Goal: Information Seeking & Learning: Learn about a topic

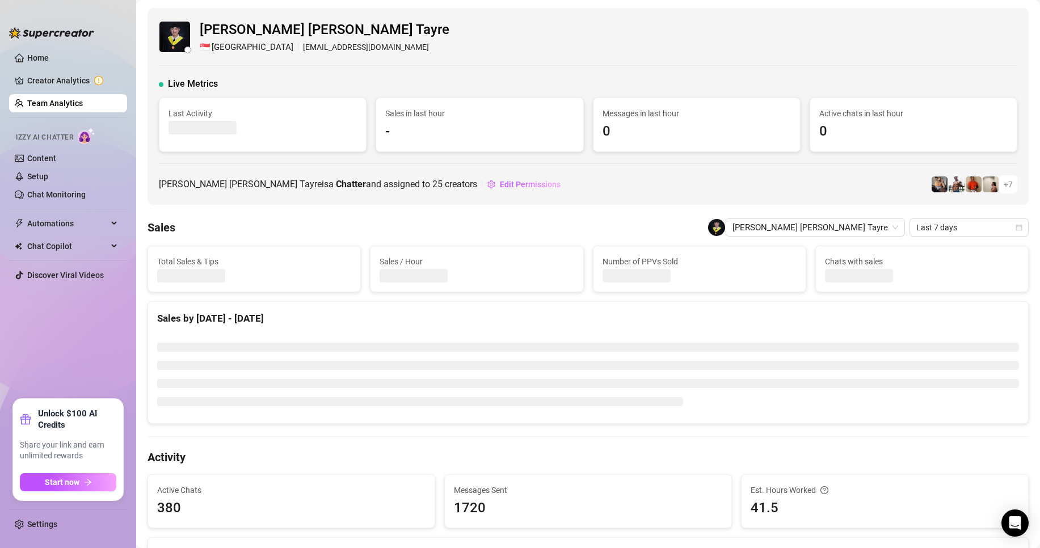
click at [83, 106] on link "Team Analytics" at bounding box center [55, 103] width 56 height 9
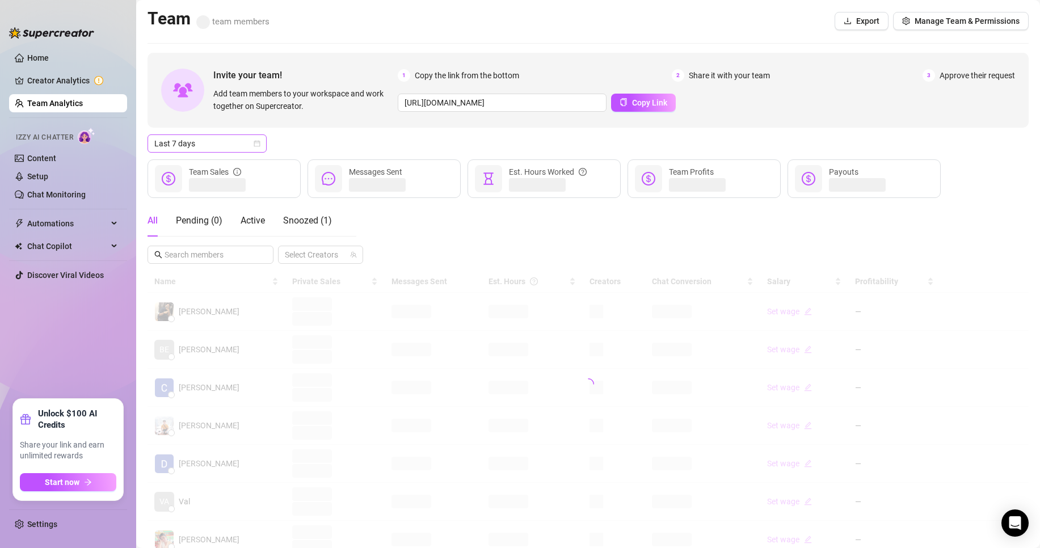
click at [189, 138] on span "Last 7 days" at bounding box center [207, 143] width 106 height 17
click at [195, 241] on div "Custom date" at bounding box center [207, 239] width 101 height 12
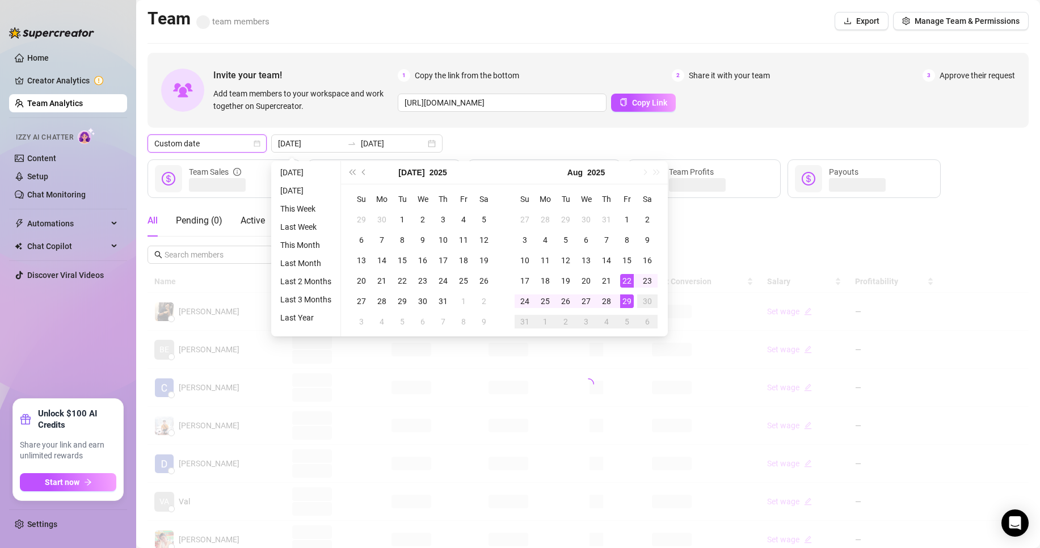
type input "[DATE]"
click at [623, 301] on div "29" at bounding box center [627, 302] width 14 height 14
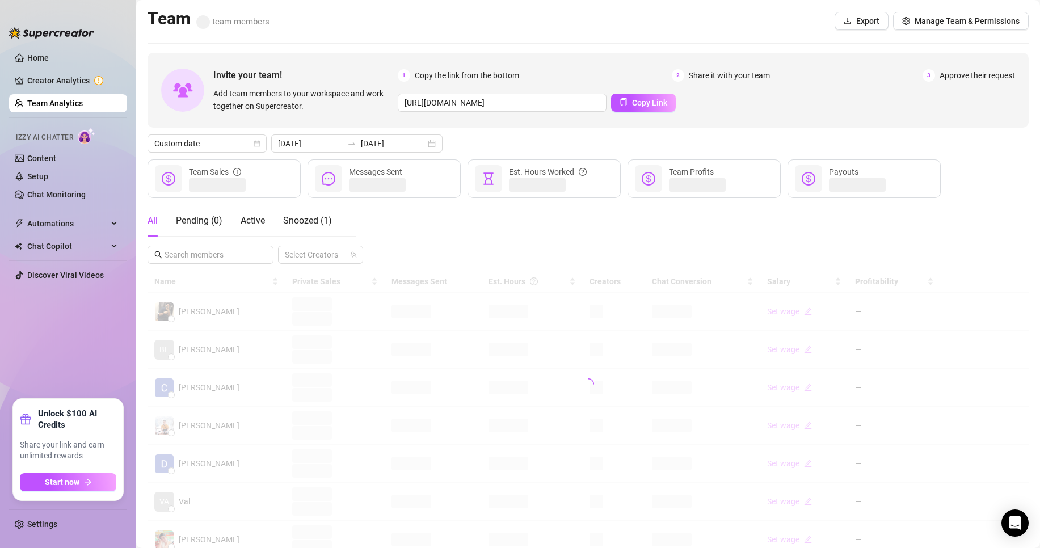
scroll to position [57, 0]
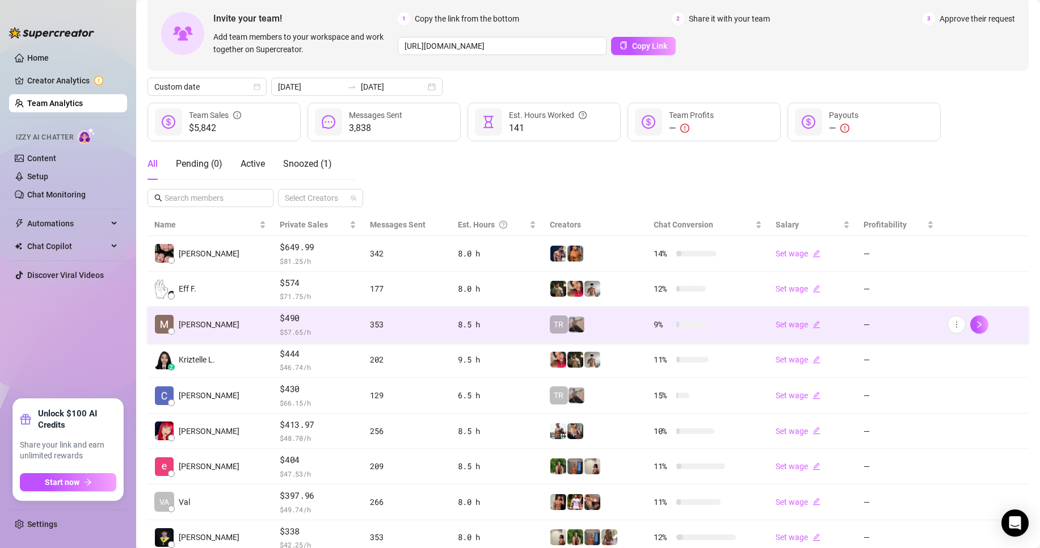
drag, startPoint x: 115, startPoint y: 328, endPoint x: 198, endPoint y: 312, distance: 84.5
click at [176, 323] on div "Home Creator Analytics Team Analytics Izzy AI Chatter Content Setup Chat Monito…" at bounding box center [520, 274] width 1040 height 548
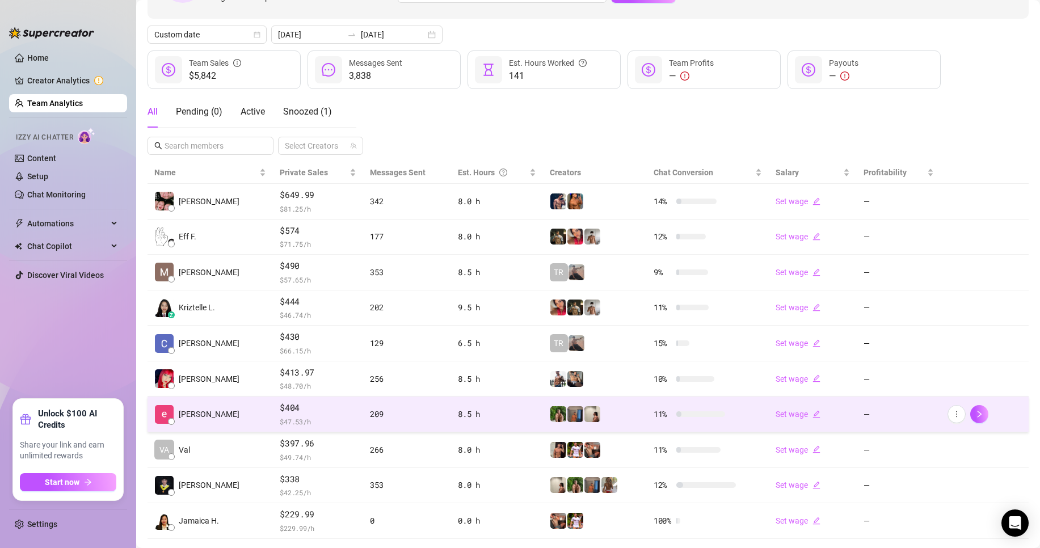
scroll to position [166, 0]
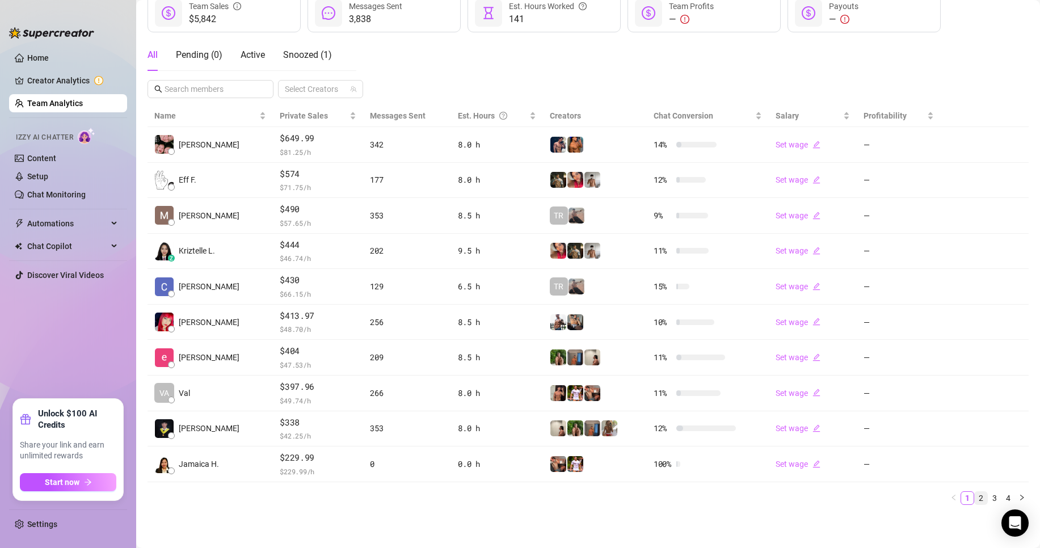
click at [975, 499] on link "2" at bounding box center [981, 498] width 12 height 12
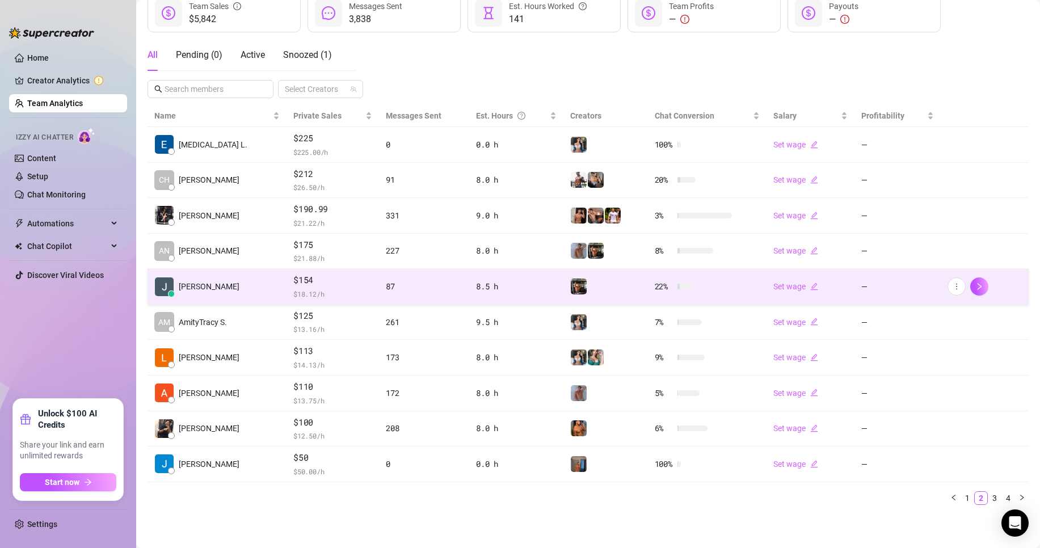
click at [296, 289] on span "$ 18.12 /h" at bounding box center [332, 293] width 79 height 11
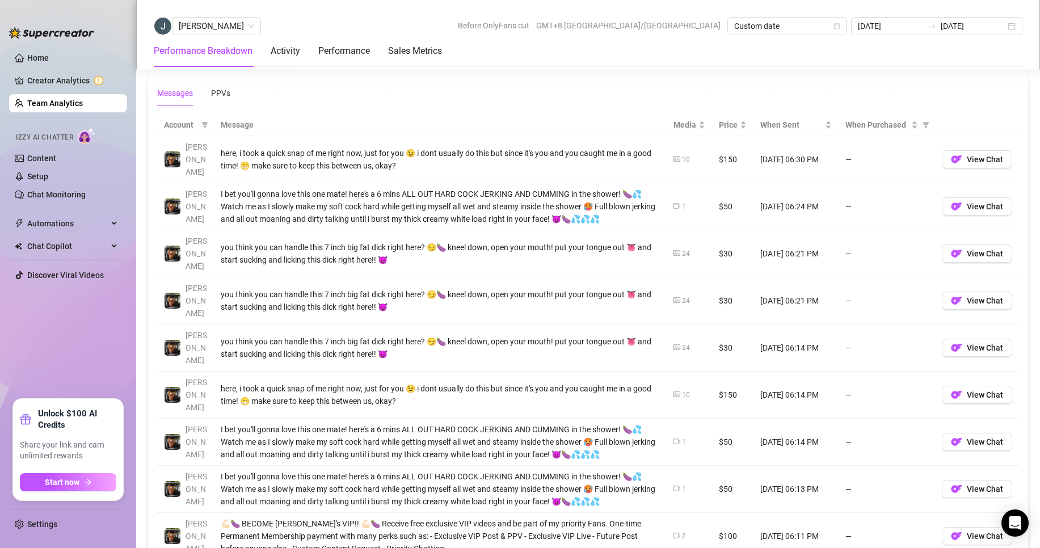
scroll to position [566, 0]
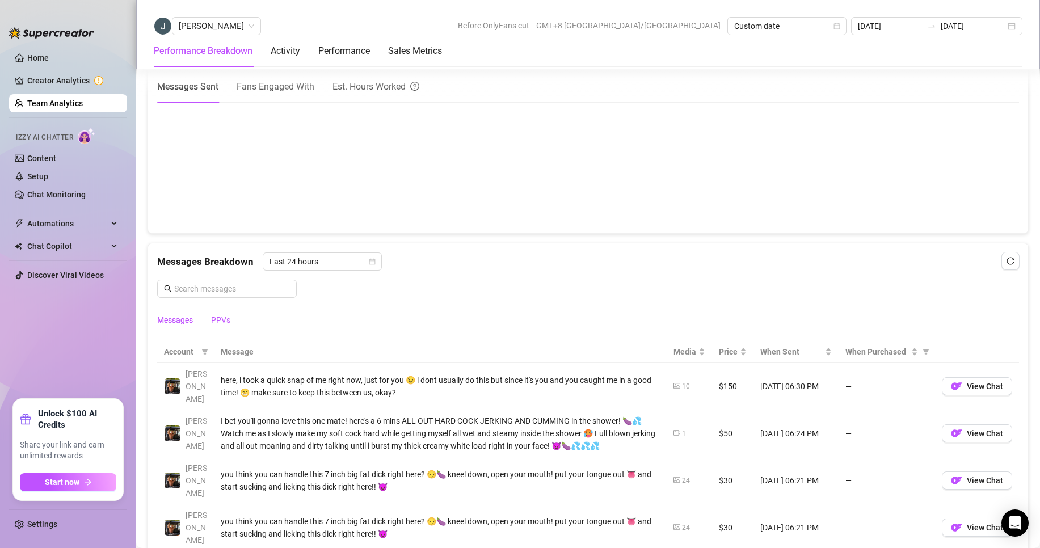
click at [220, 317] on div "PPVs" at bounding box center [220, 320] width 19 height 12
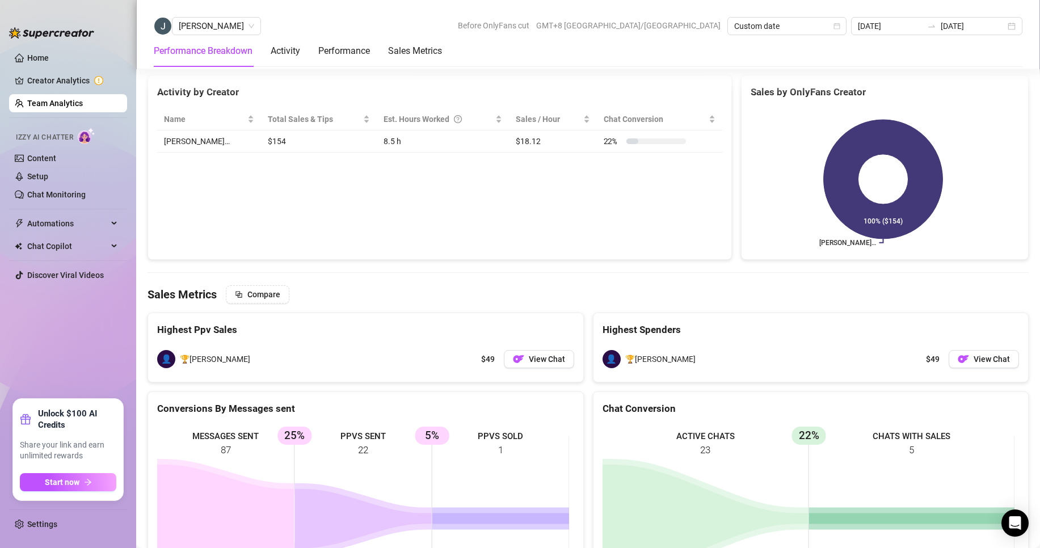
scroll to position [1304, 0]
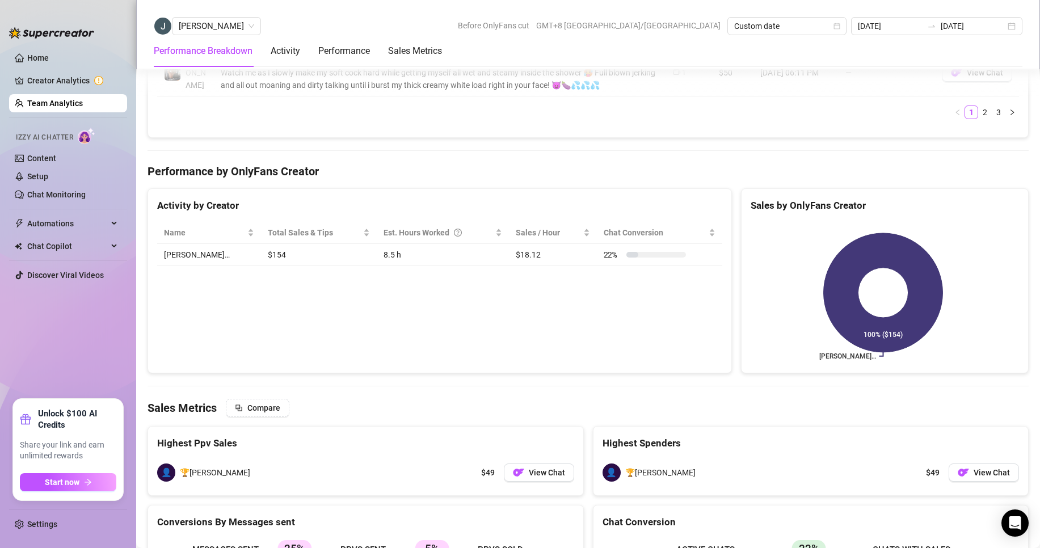
click at [58, 106] on link "Team Analytics" at bounding box center [55, 103] width 56 height 9
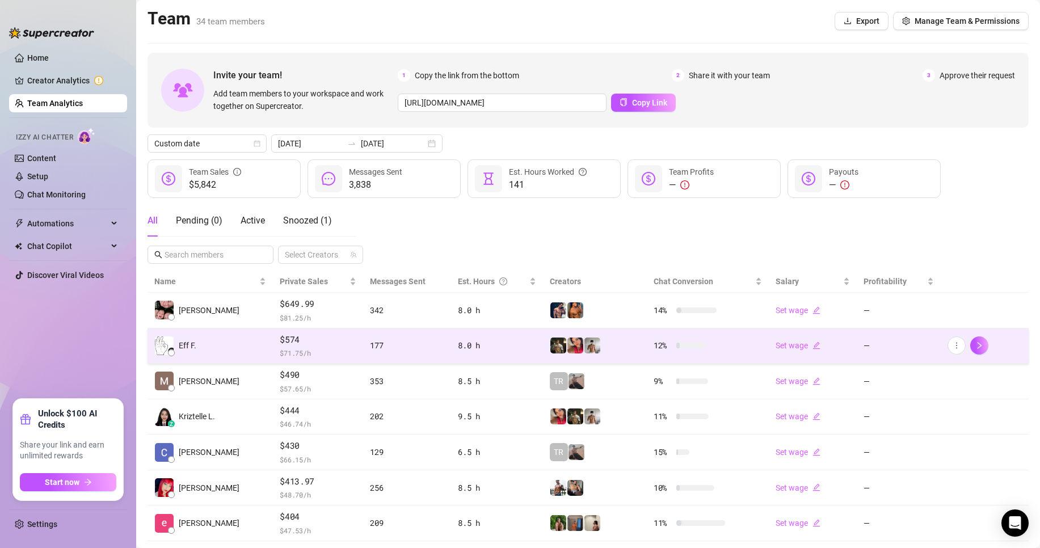
scroll to position [166, 0]
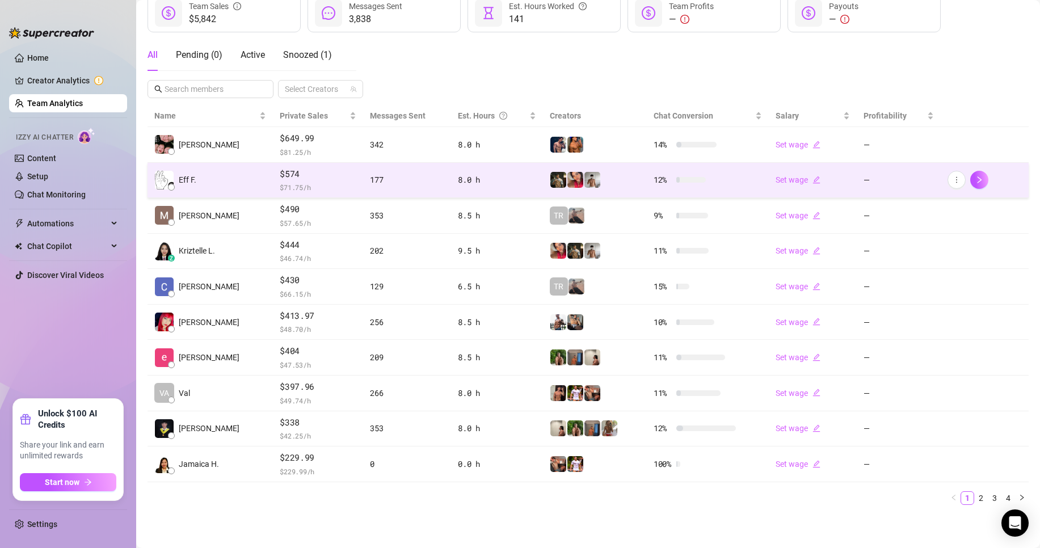
click at [280, 163] on td "$574 $ 71.75 /h" at bounding box center [318, 181] width 90 height 36
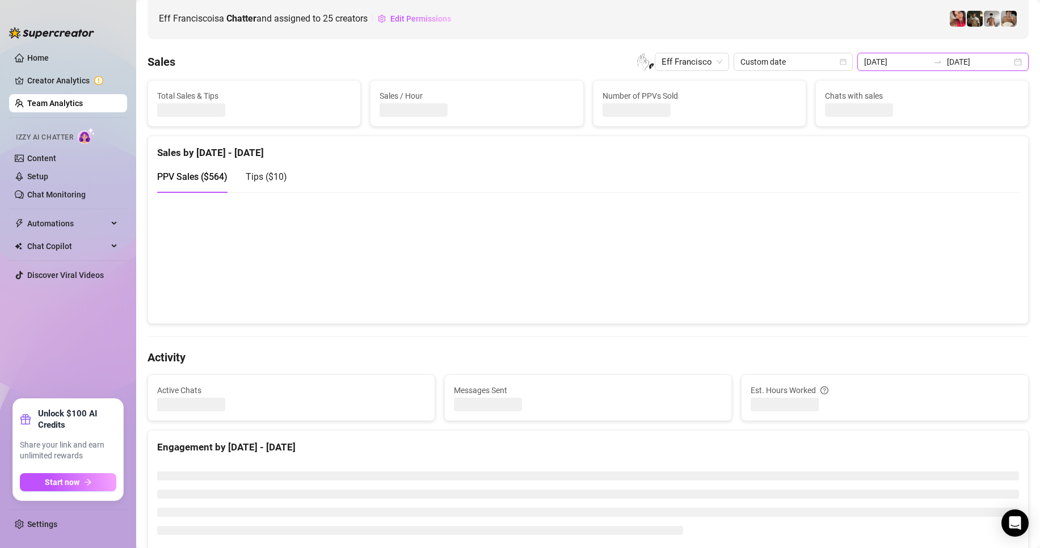
click at [906, 62] on input "[DATE]" at bounding box center [896, 62] width 65 height 12
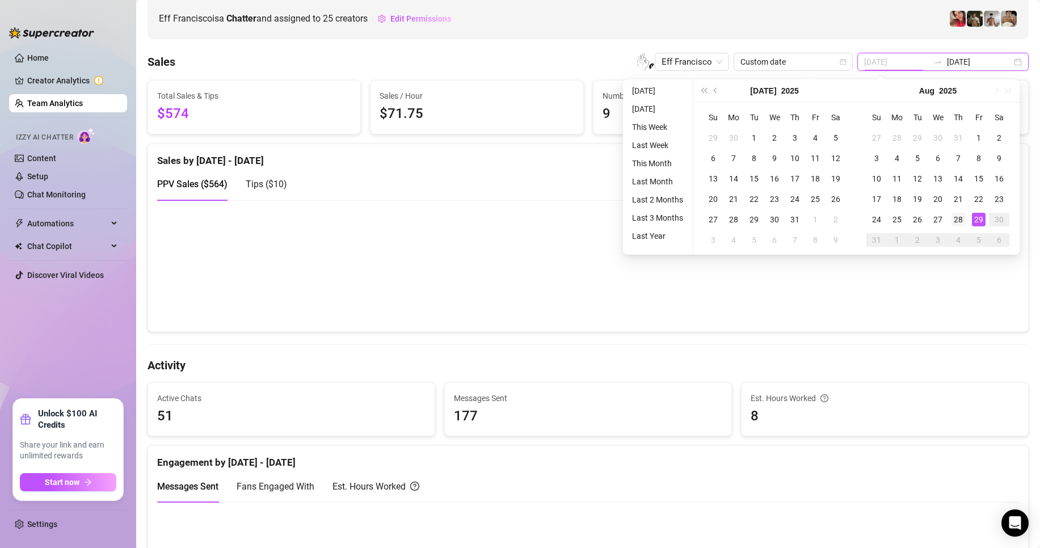
type input "[DATE]"
click at [962, 216] on div "28" at bounding box center [959, 220] width 14 height 14
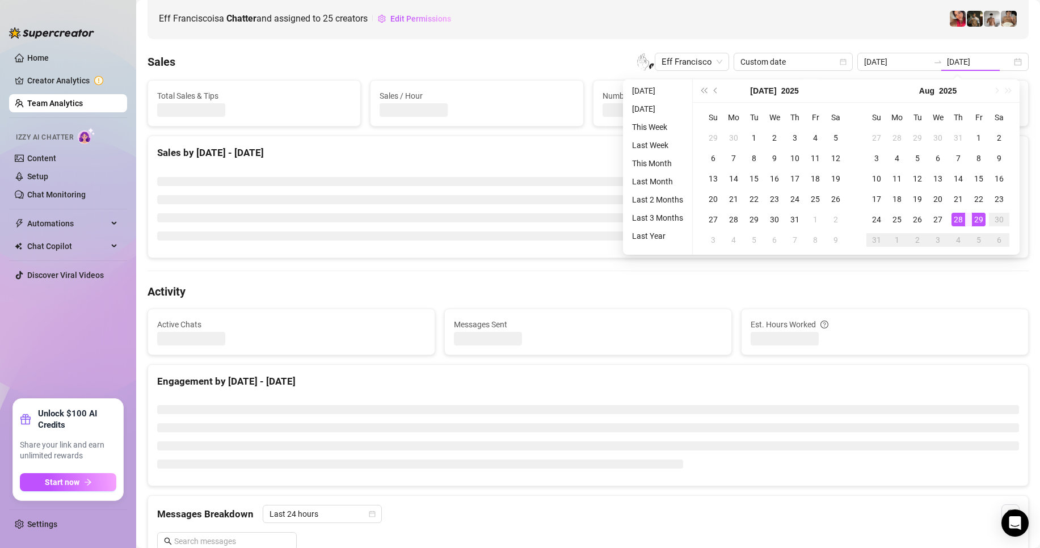
type input "[DATE]"
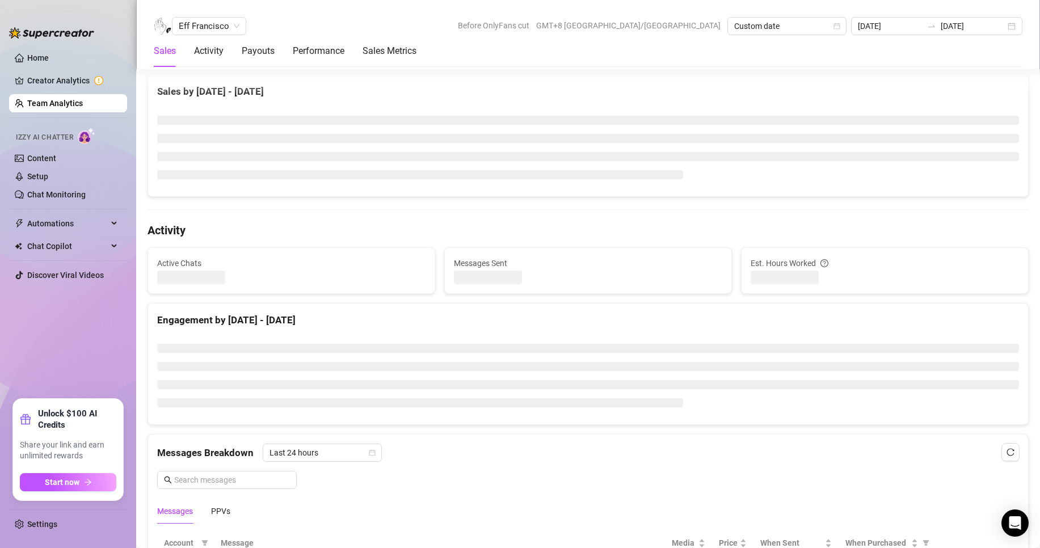
scroll to position [340, 0]
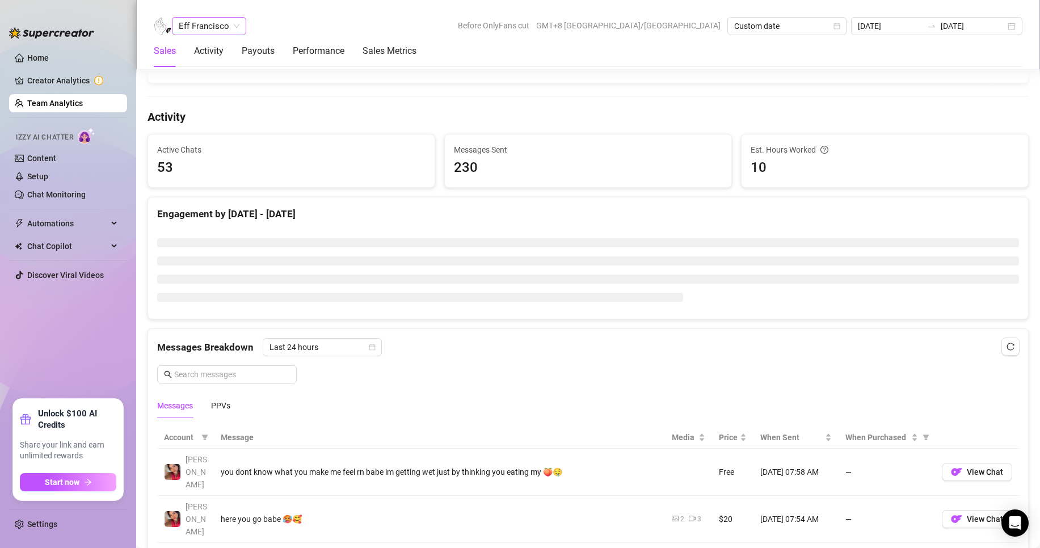
click at [208, 22] on span "Eff Francisco" at bounding box center [209, 26] width 61 height 17
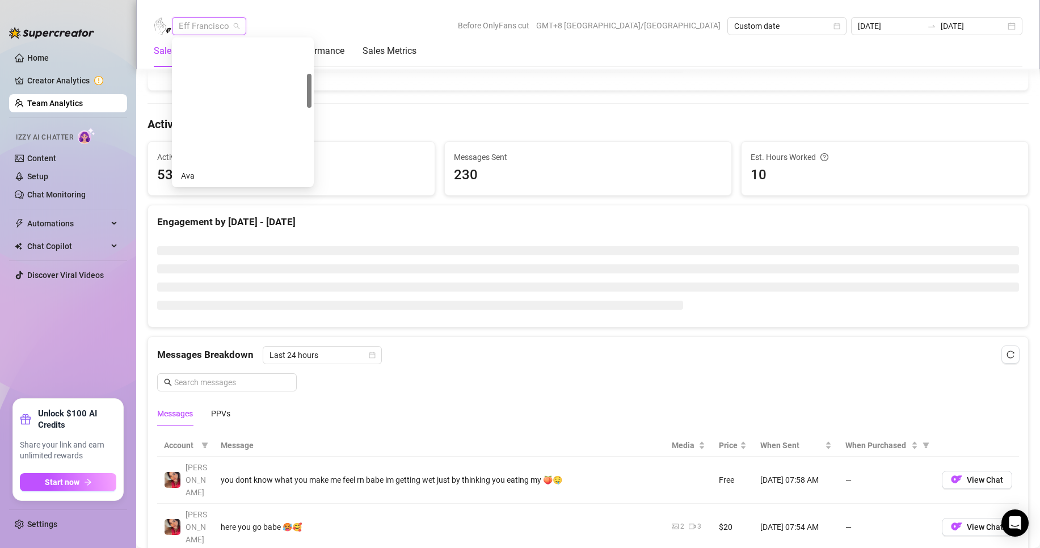
scroll to position [348, 0]
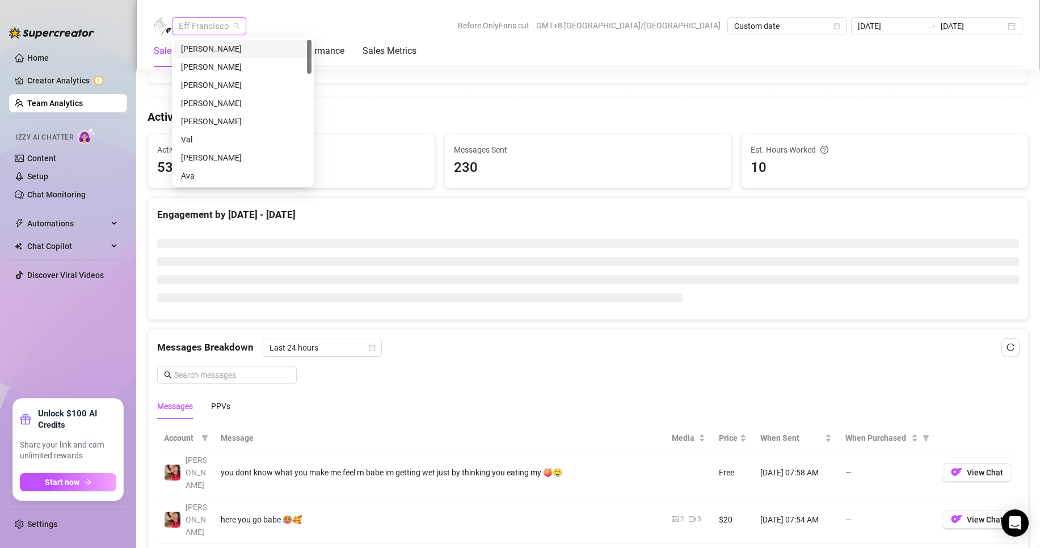
click at [198, 47] on div "[PERSON_NAME]" at bounding box center [243, 49] width 124 height 12
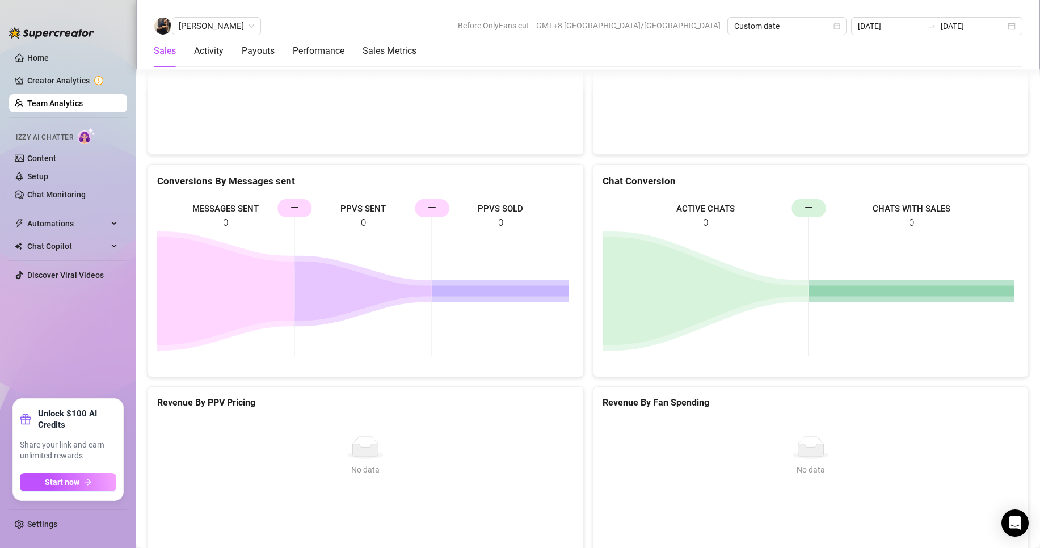
scroll to position [1767, 0]
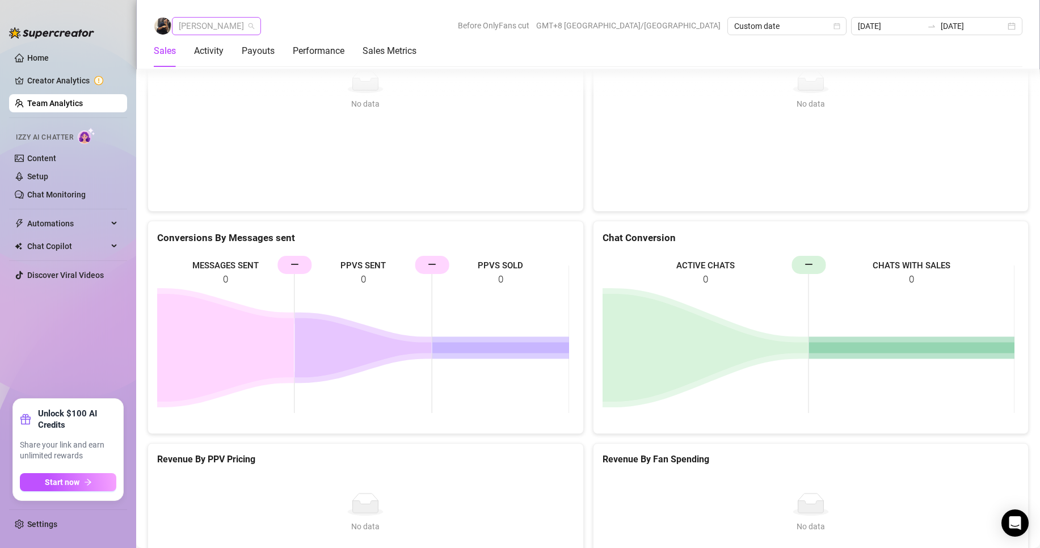
click at [204, 24] on span "[PERSON_NAME]" at bounding box center [216, 26] width 75 height 17
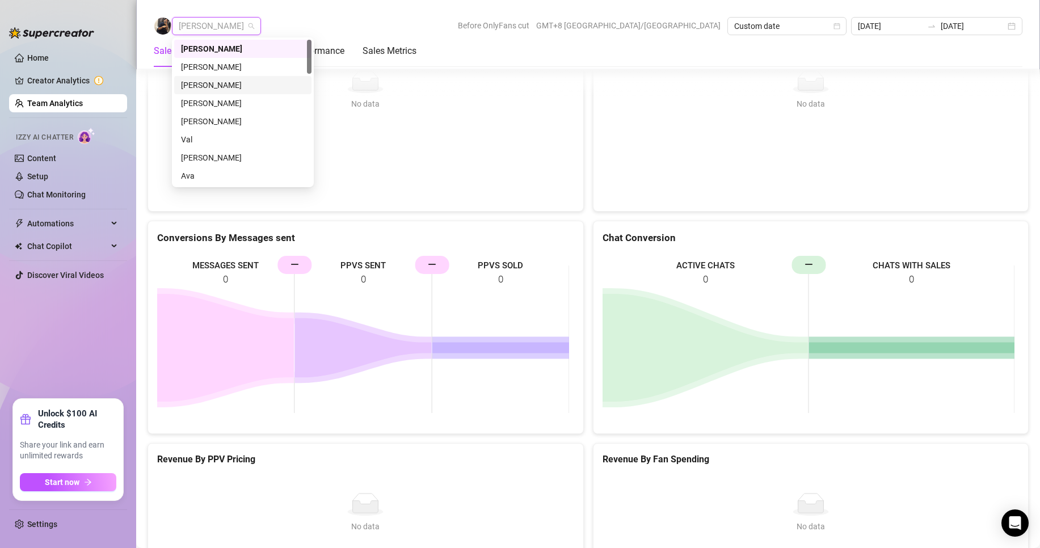
click at [216, 85] on div "[PERSON_NAME]" at bounding box center [243, 85] width 124 height 12
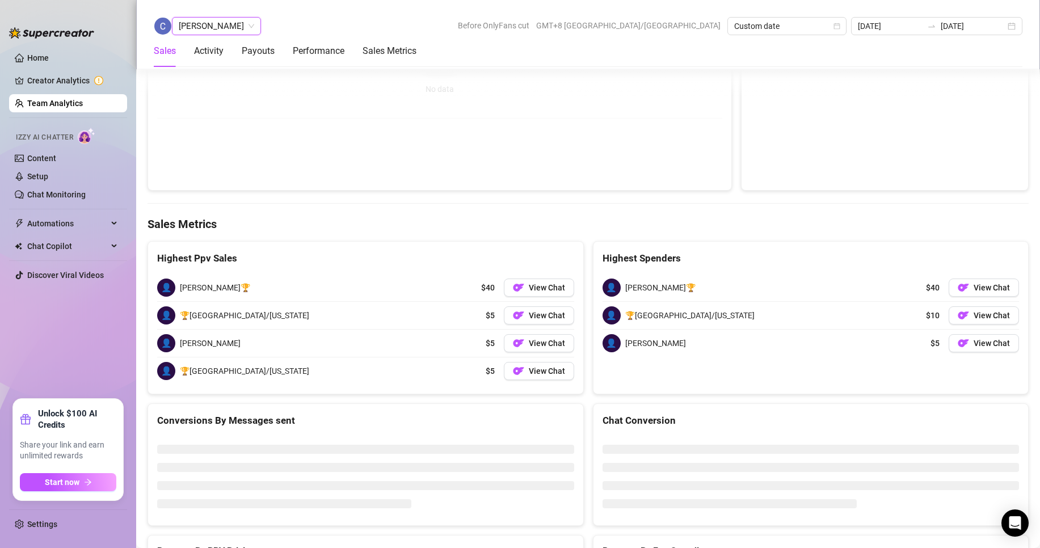
scroll to position [1760, 0]
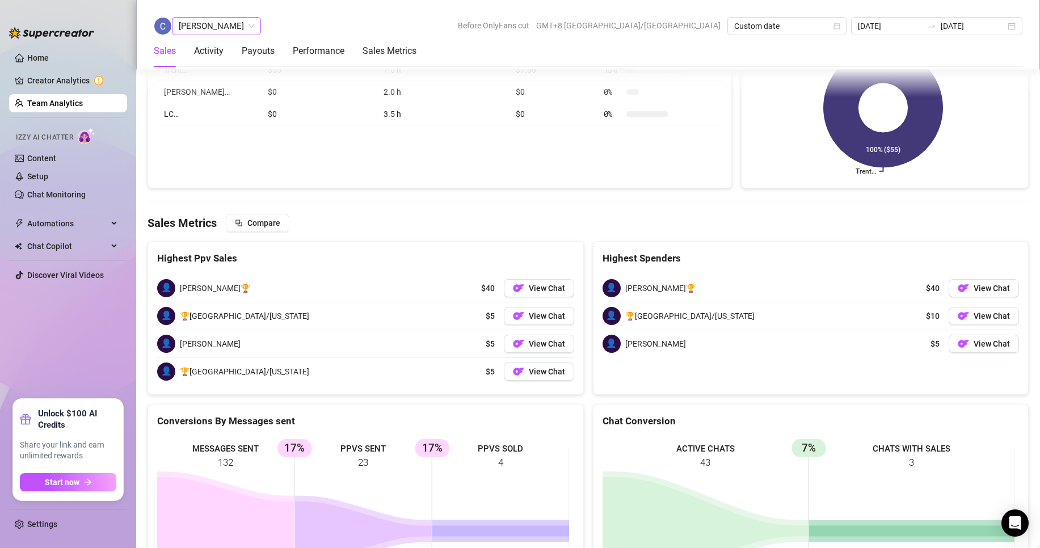
click at [218, 26] on span "[PERSON_NAME]" at bounding box center [216, 26] width 75 height 17
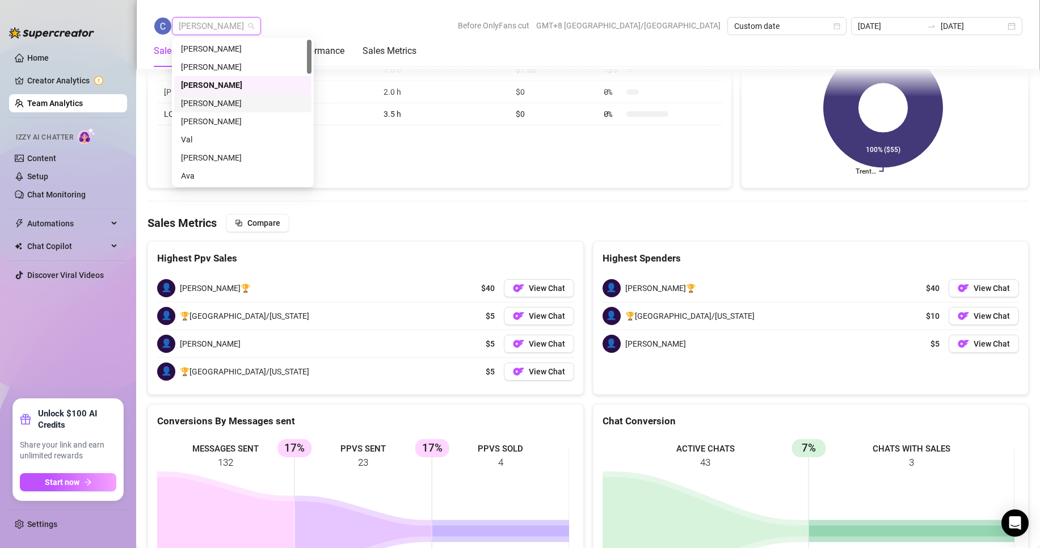
click at [199, 96] on div "[PERSON_NAME]" at bounding box center [242, 103] width 137 height 18
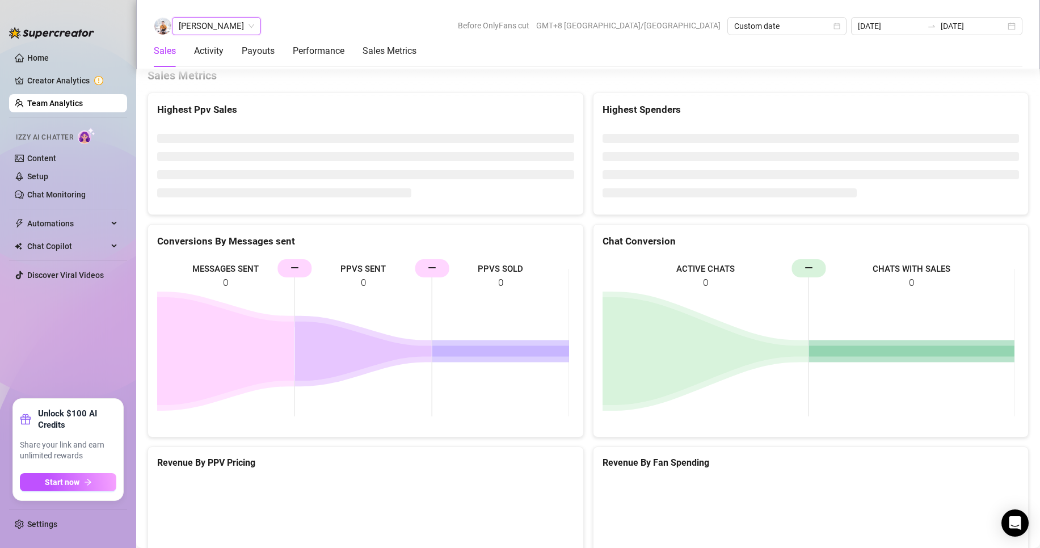
scroll to position [1860, 0]
click at [213, 26] on span "[PERSON_NAME]" at bounding box center [216, 26] width 75 height 17
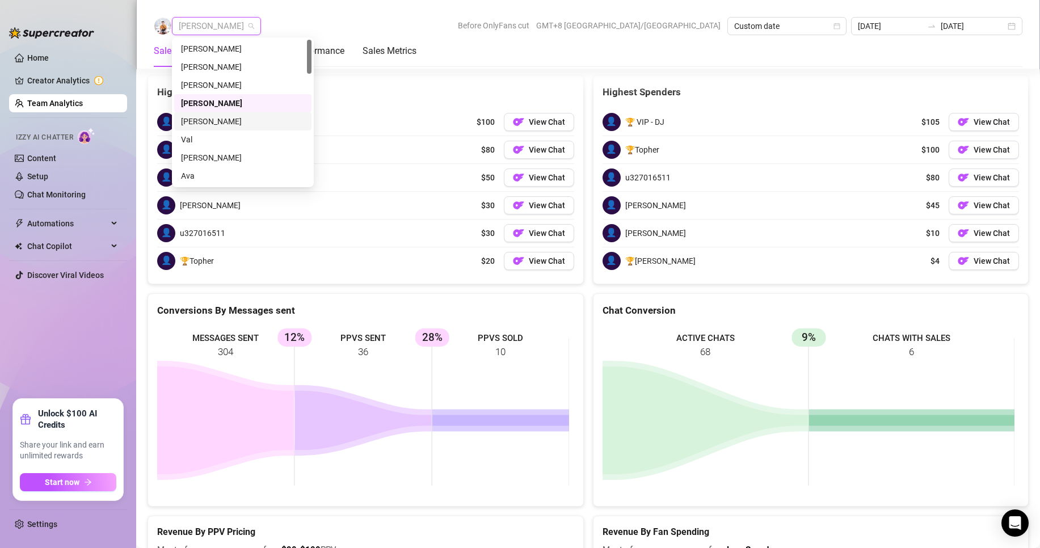
scroll to position [1834, 0]
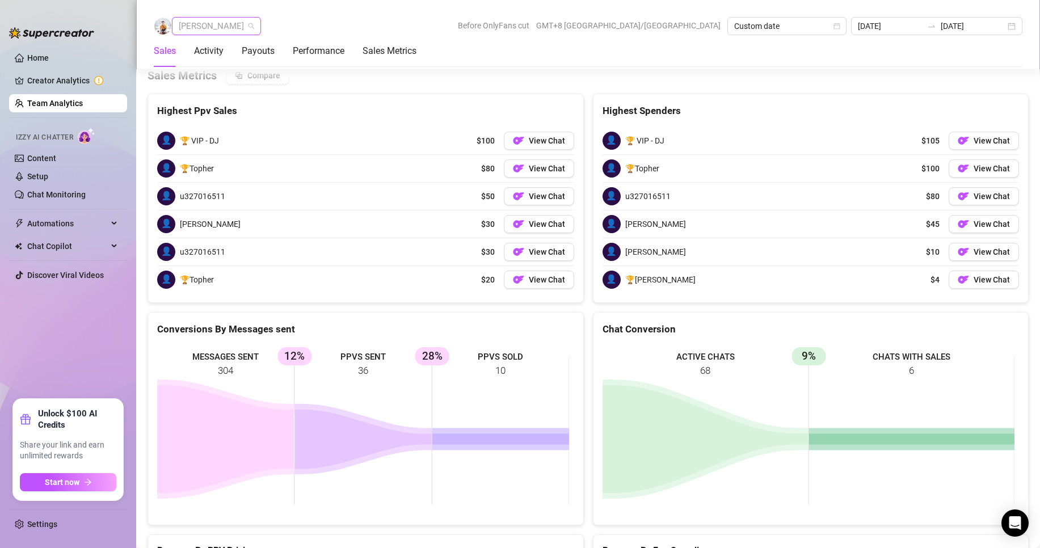
click at [207, 19] on span "[PERSON_NAME]" at bounding box center [216, 26] width 75 height 17
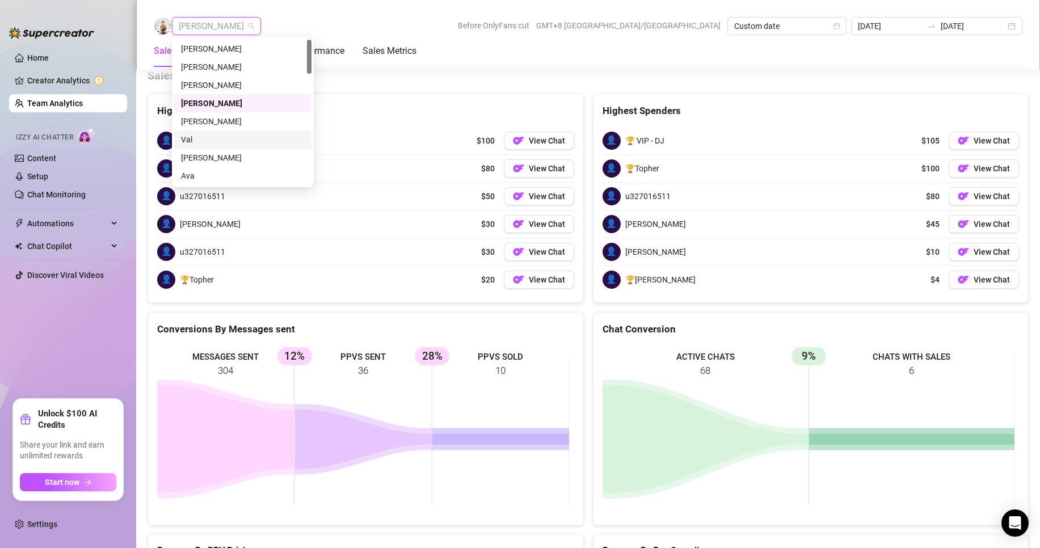
click at [192, 132] on div "Val" at bounding box center [242, 140] width 137 height 18
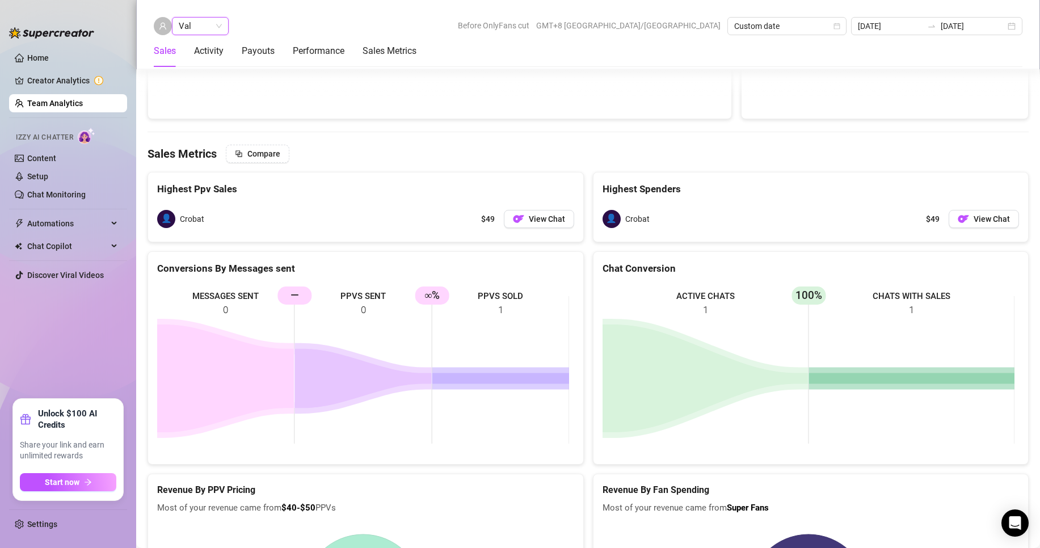
scroll to position [1807, 0]
click at [188, 30] on span "Val" at bounding box center [200, 26] width 43 height 17
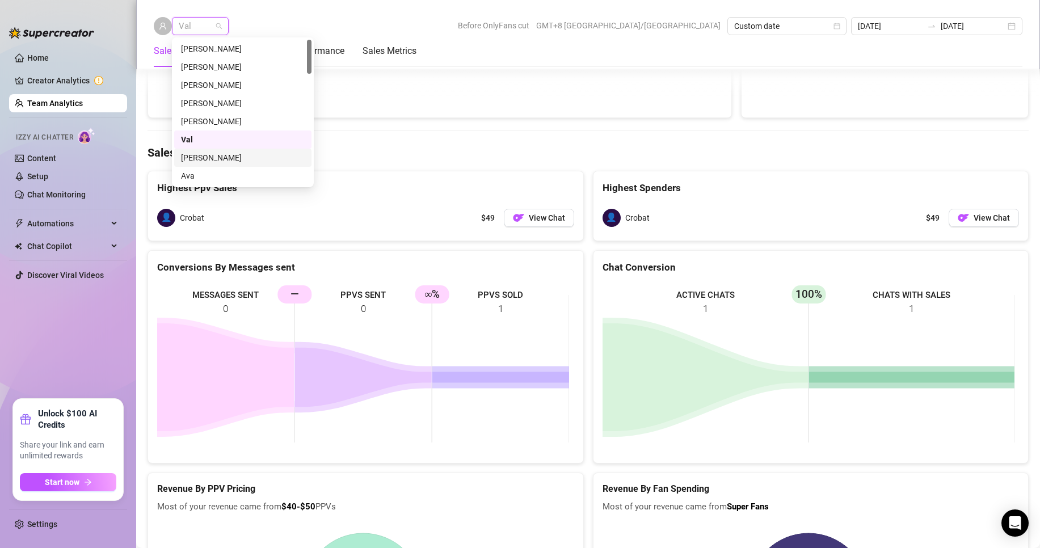
click at [200, 157] on div "[PERSON_NAME]" at bounding box center [243, 158] width 124 height 12
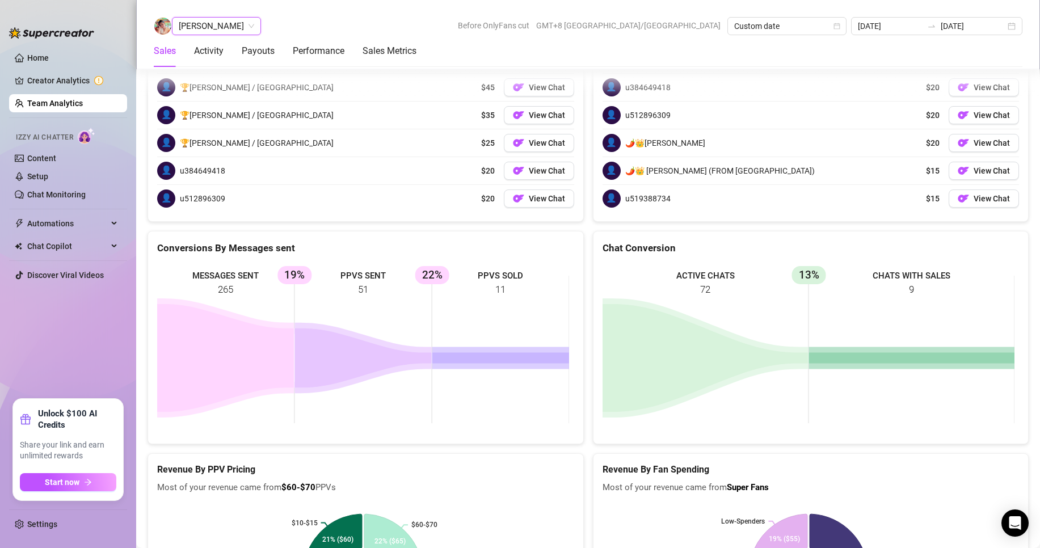
scroll to position [1532, 0]
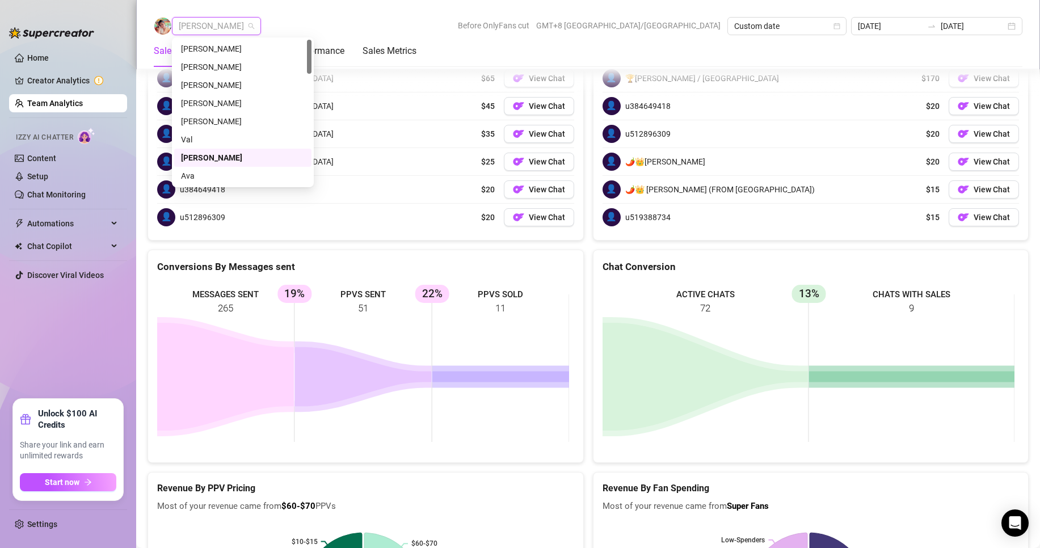
click at [225, 24] on span "[PERSON_NAME]" at bounding box center [216, 26] width 75 height 17
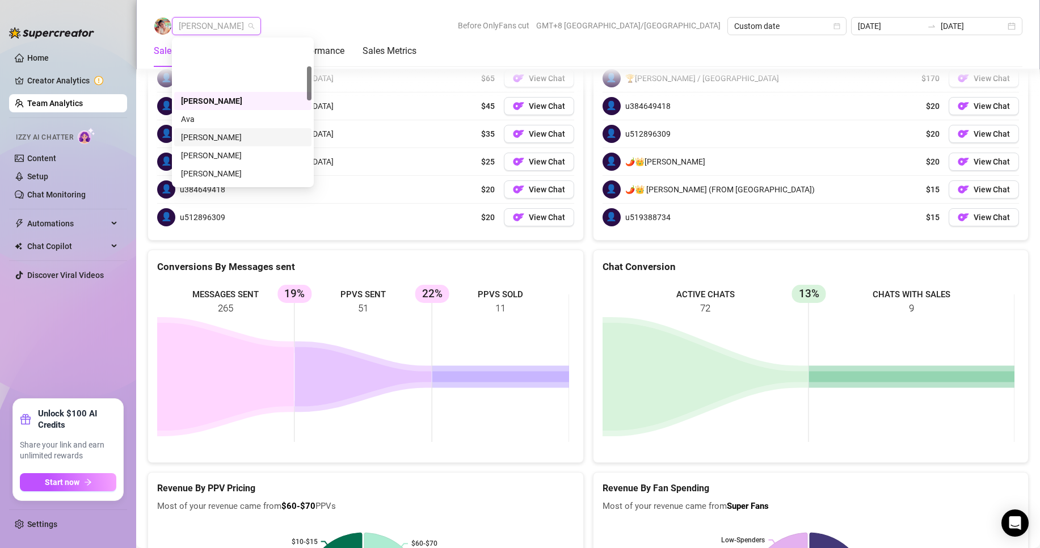
scroll to position [113, 0]
click at [196, 77] on div "[PERSON_NAME]" at bounding box center [243, 80] width 124 height 12
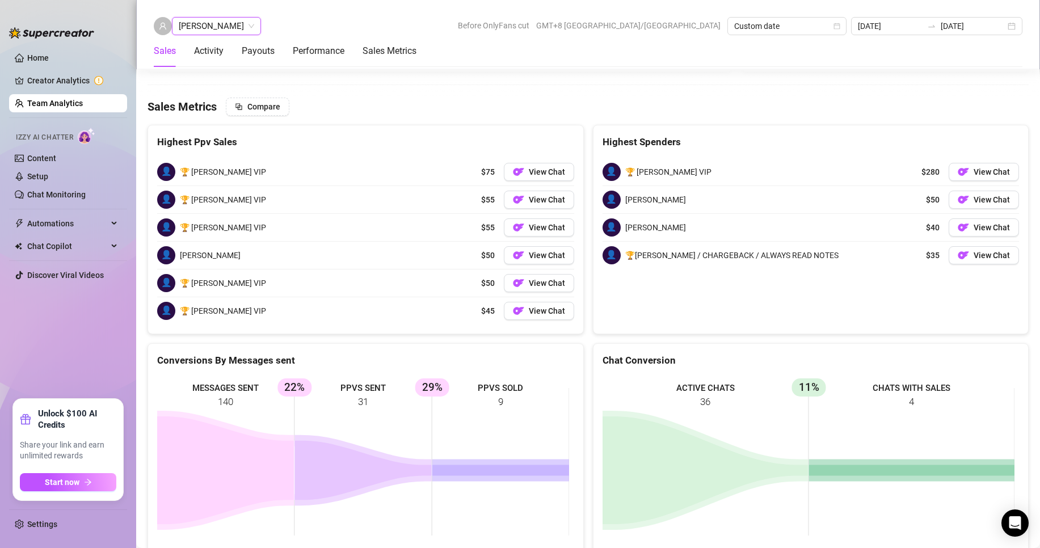
scroll to position [1828, 0]
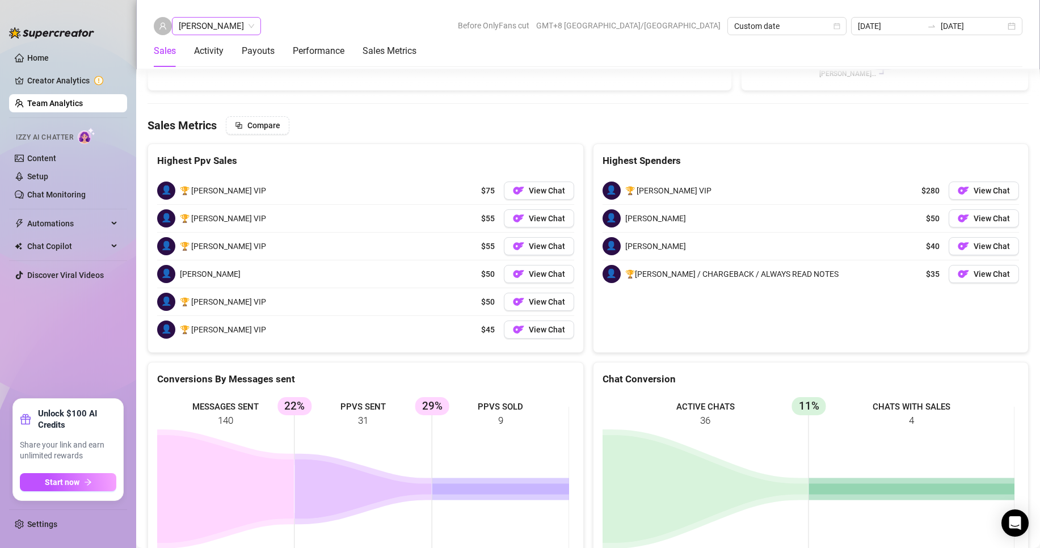
click at [212, 27] on span "[PERSON_NAME]" at bounding box center [216, 26] width 75 height 17
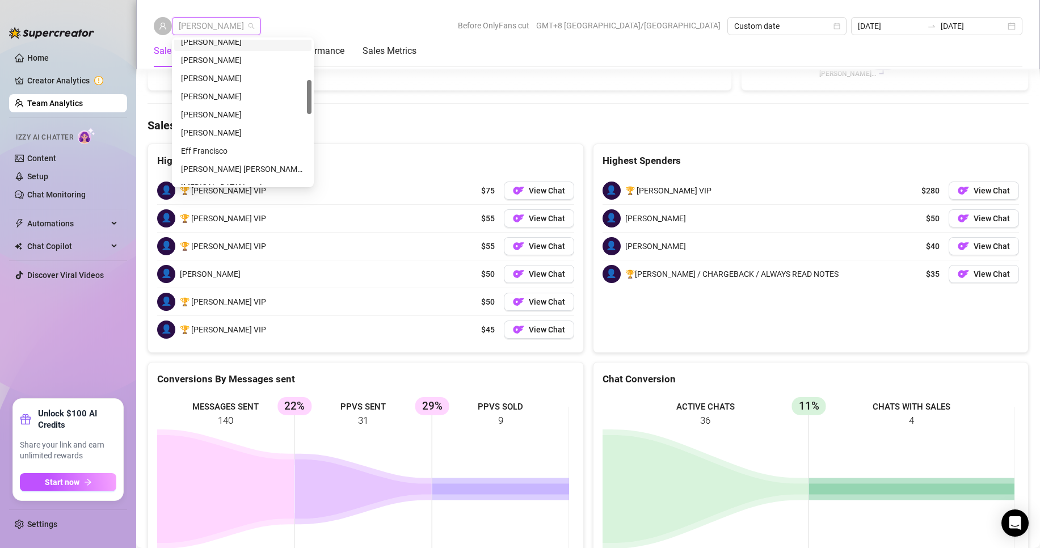
scroll to position [113, 0]
click at [198, 99] on div "[PERSON_NAME]" at bounding box center [243, 99] width 124 height 12
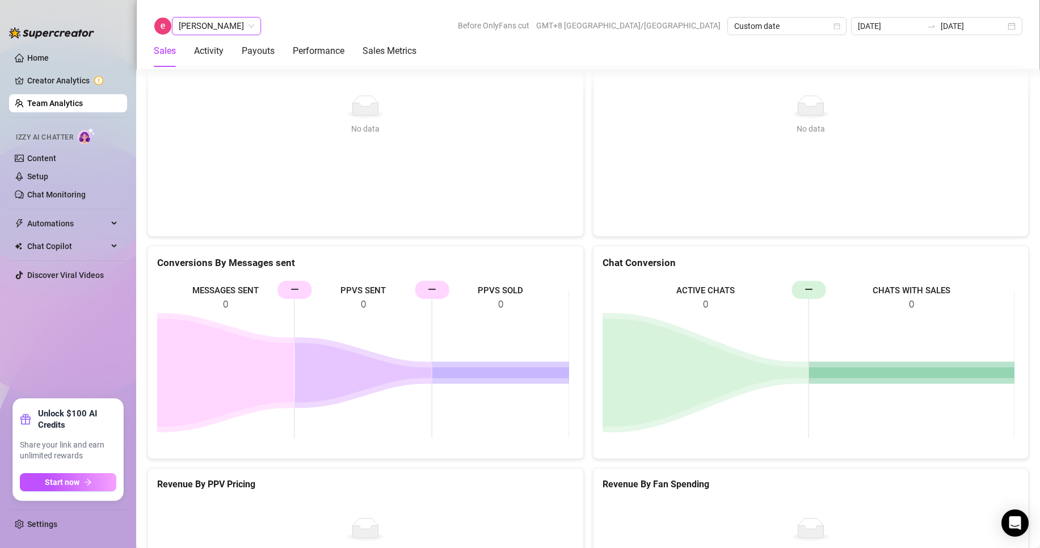
scroll to position [1904, 0]
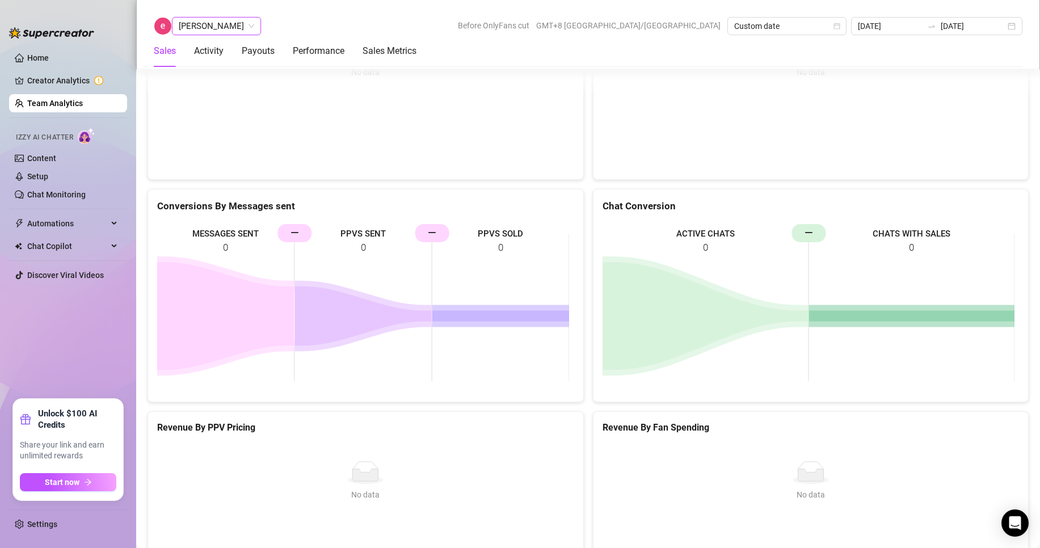
click at [209, 33] on span "[PERSON_NAME]" at bounding box center [216, 26] width 75 height 17
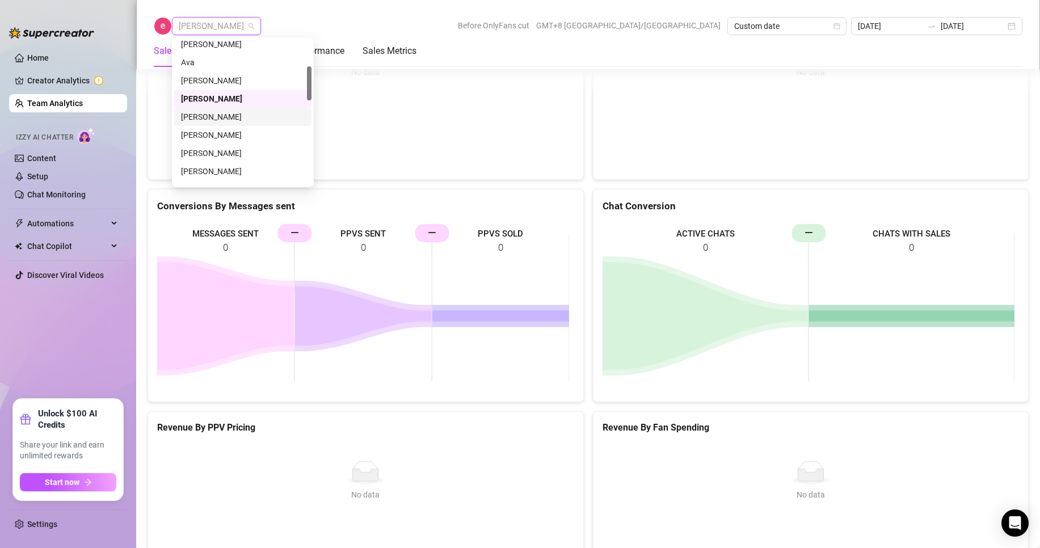
click at [211, 112] on div "[PERSON_NAME]" at bounding box center [243, 117] width 124 height 12
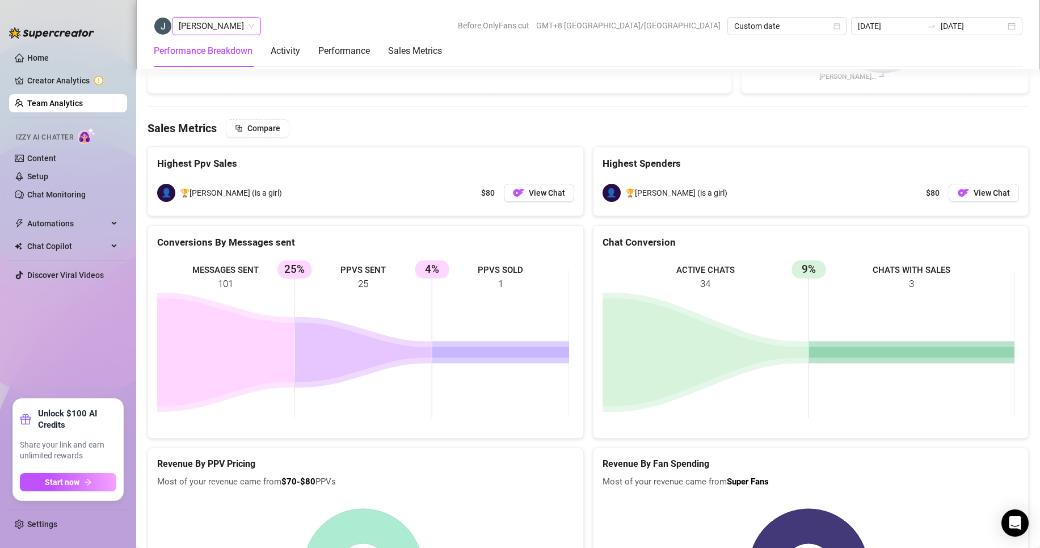
scroll to position [1625, 0]
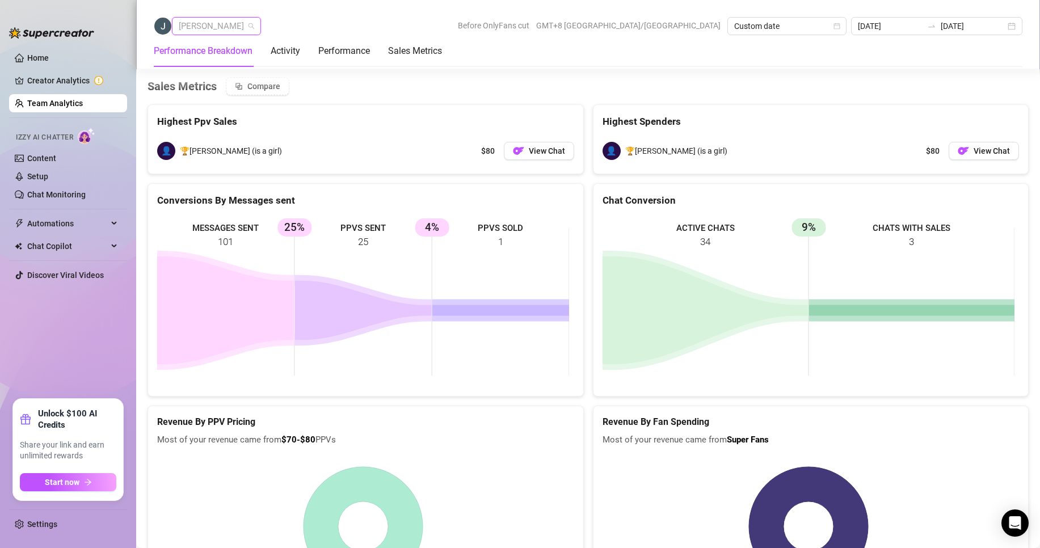
click at [220, 31] on span "[PERSON_NAME]" at bounding box center [216, 26] width 75 height 17
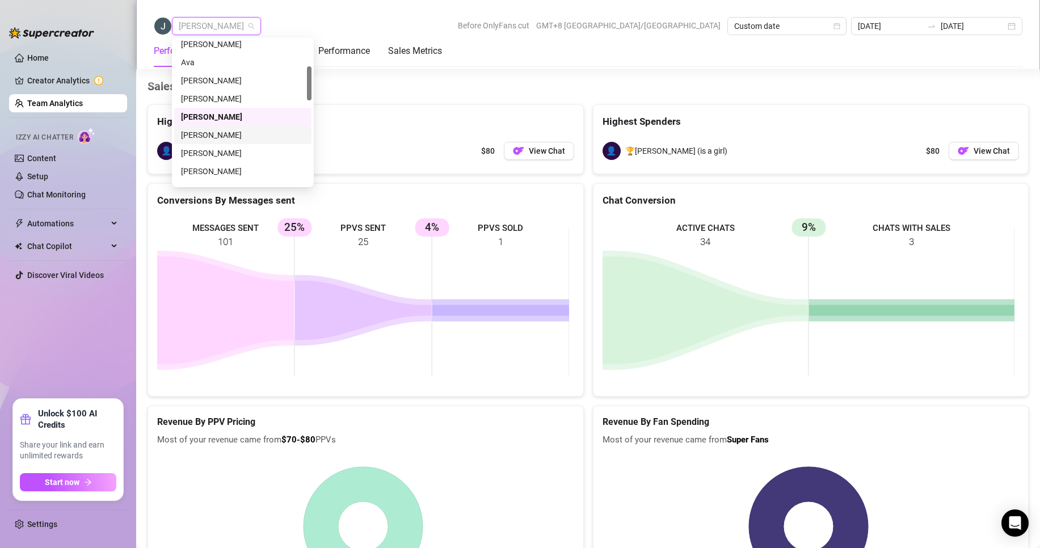
click at [209, 132] on div "[PERSON_NAME]" at bounding box center [243, 135] width 124 height 12
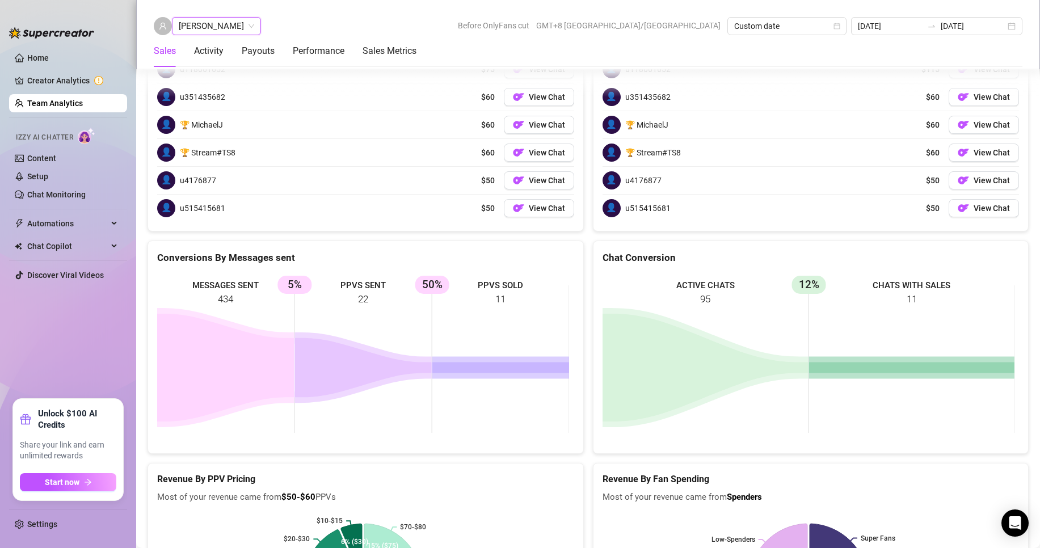
scroll to position [1600, 0]
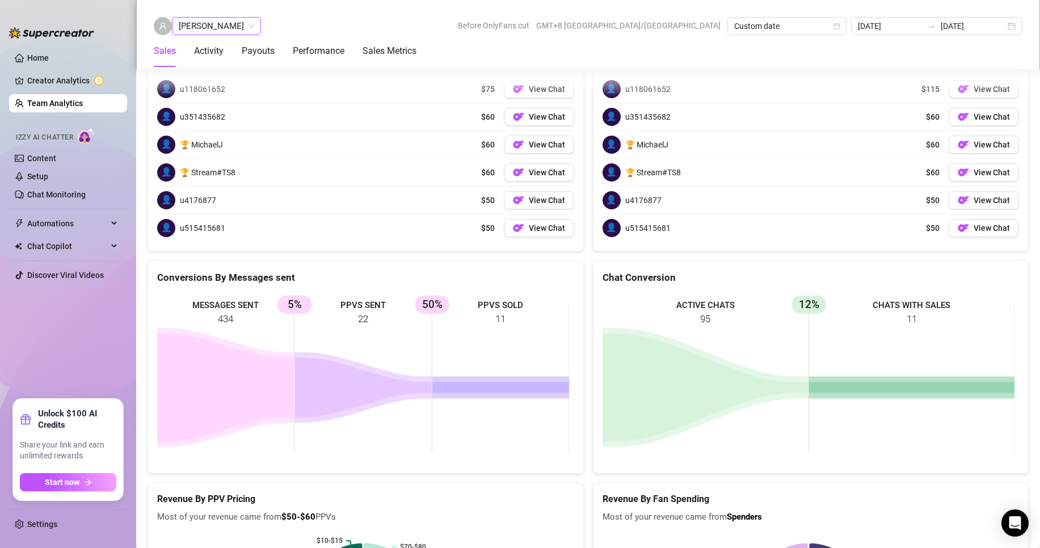
click at [249, 27] on span "[PERSON_NAME]" at bounding box center [216, 26] width 75 height 17
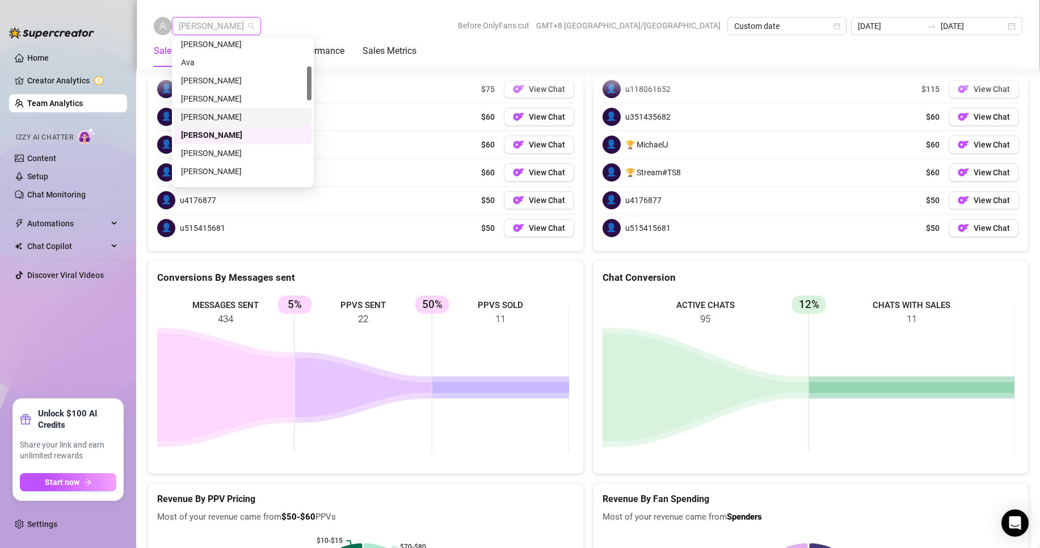
drag, startPoint x: 203, startPoint y: 171, endPoint x: 228, endPoint y: 113, distance: 63.0
click at [233, 116] on div "[PERSON_NAME] Chloe [PERSON_NAME] [PERSON_NAME] [PERSON_NAME] [PERSON_NAME] [PE…" at bounding box center [242, 126] width 137 height 182
click at [207, 127] on div "[PERSON_NAME]" at bounding box center [243, 133] width 124 height 12
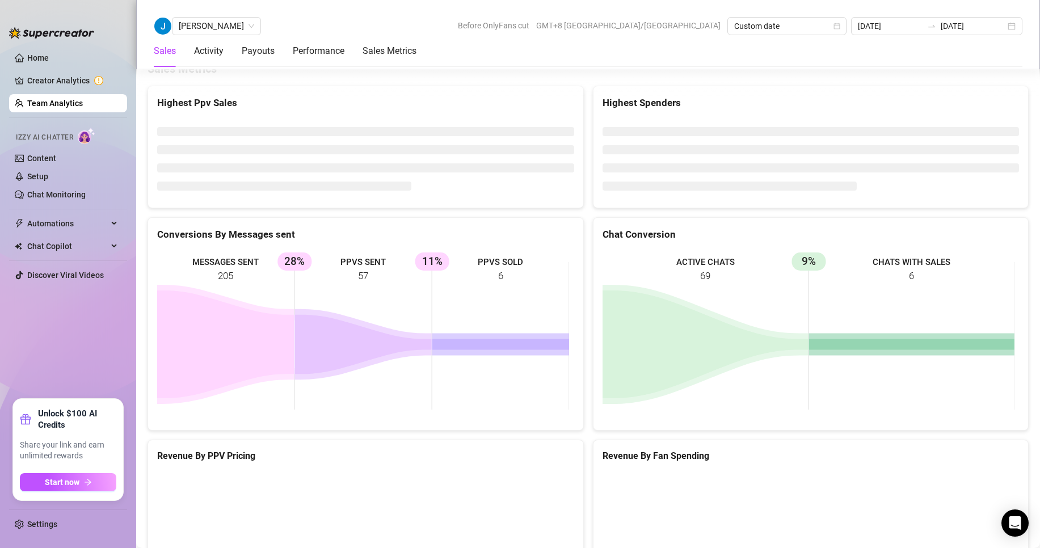
scroll to position [1512, 0]
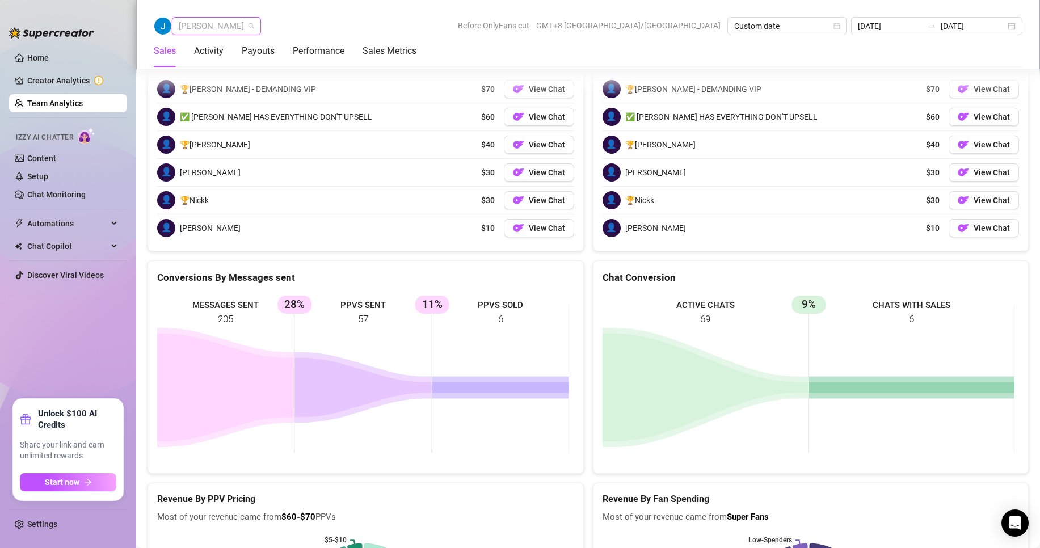
click at [195, 27] on span "[PERSON_NAME]" at bounding box center [216, 26] width 75 height 17
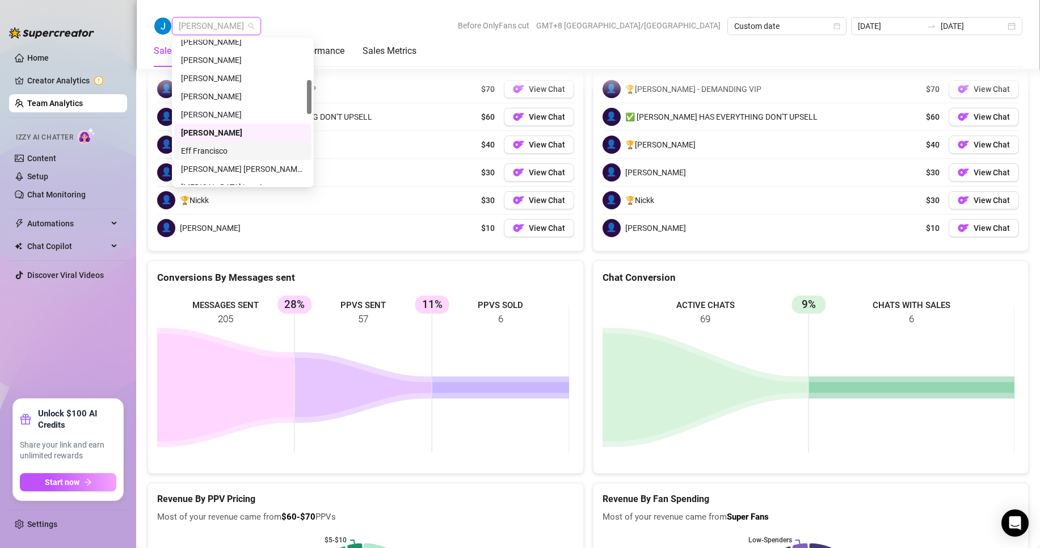
click at [205, 153] on div "Eff Francisco" at bounding box center [243, 151] width 124 height 12
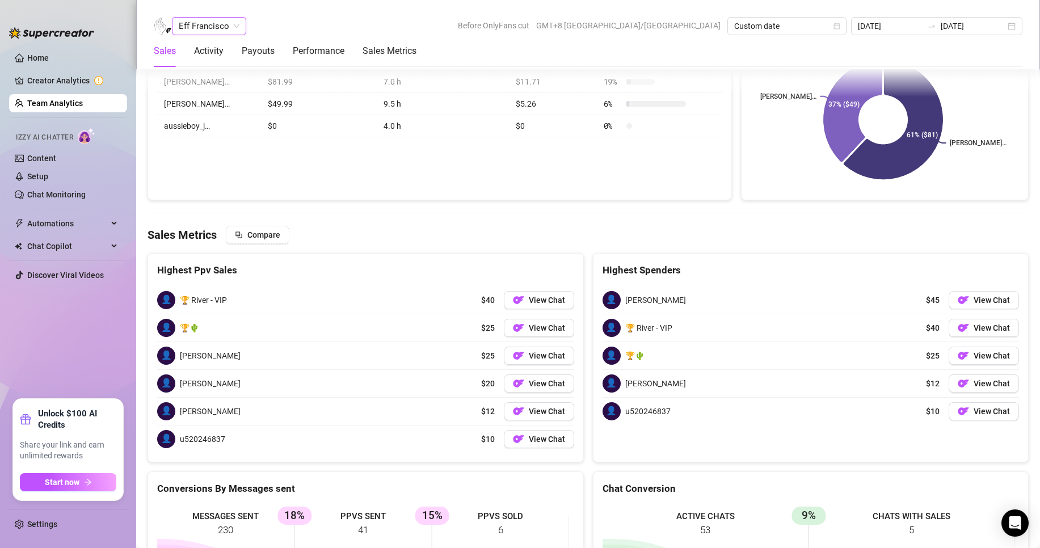
scroll to position [1823, 0]
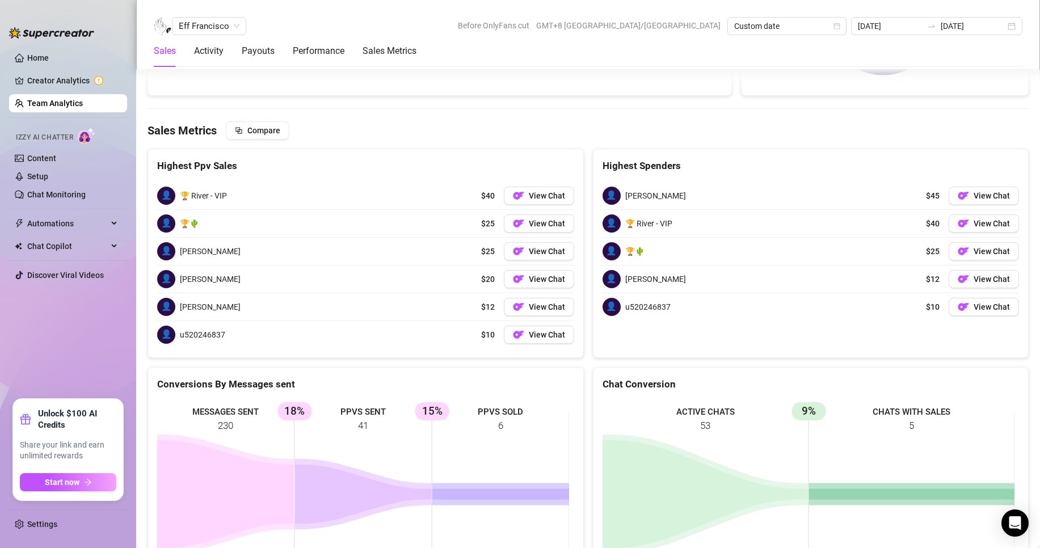
click at [210, 16] on div "Eff Francisco Before OnlyFans cut GMT+8 [GEOGRAPHIC_DATA]/[GEOGRAPHIC_DATA] Cus…" at bounding box center [588, 34] width 904 height 69
click at [210, 27] on span "Eff Francisco" at bounding box center [209, 26] width 61 height 17
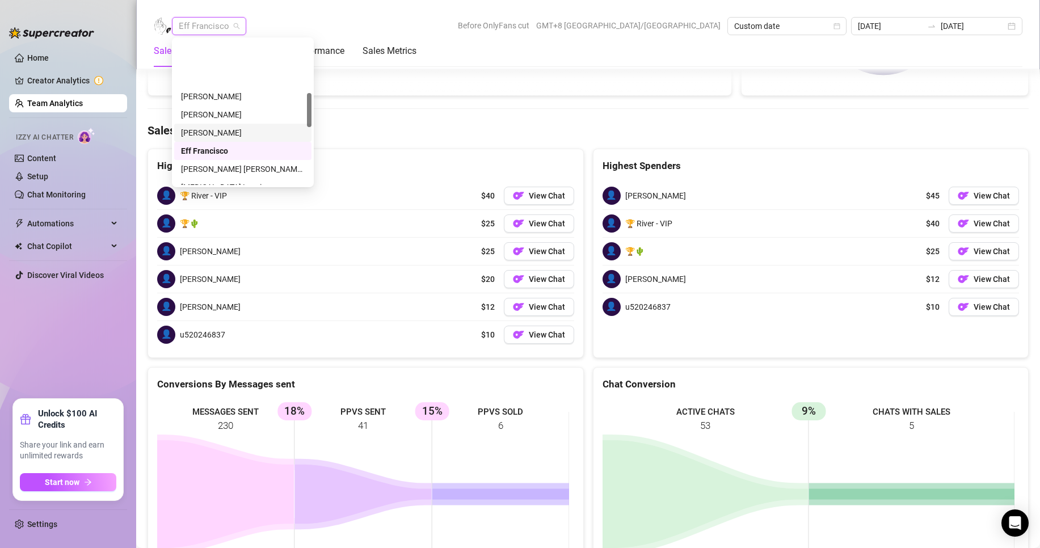
scroll to position [227, 0]
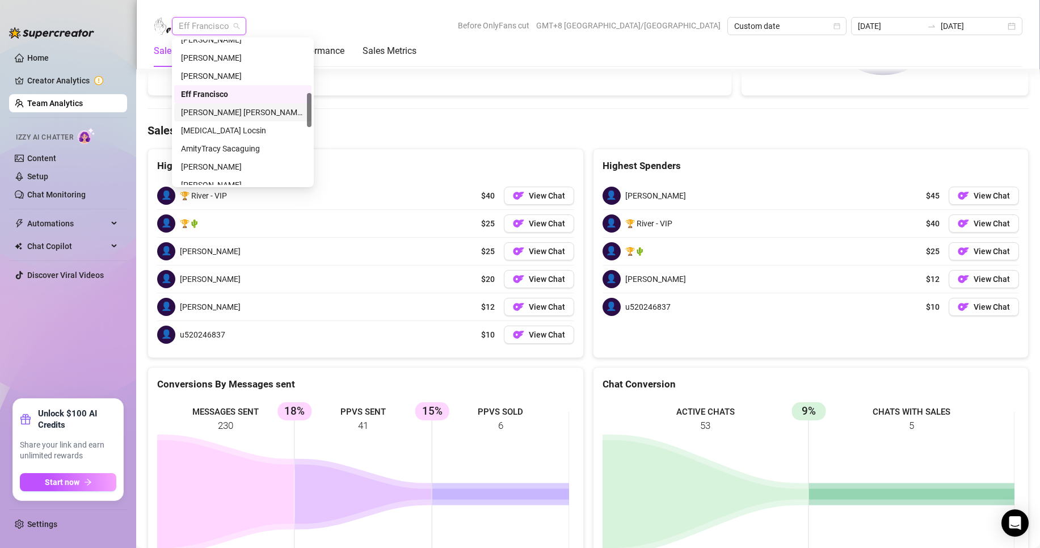
click at [212, 110] on div "[PERSON_NAME] [PERSON_NAME] Tarcena" at bounding box center [243, 112] width 124 height 12
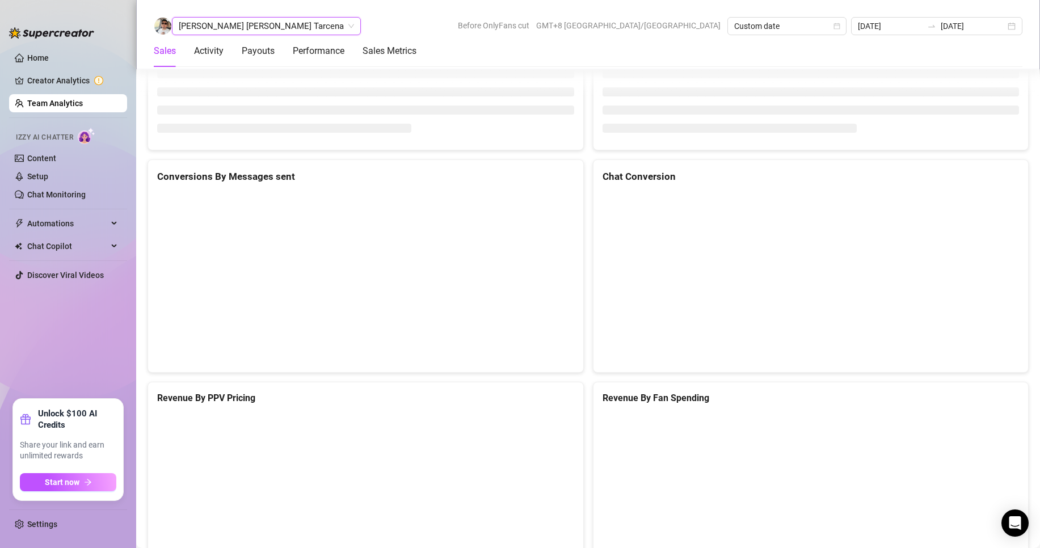
scroll to position [1512, 0]
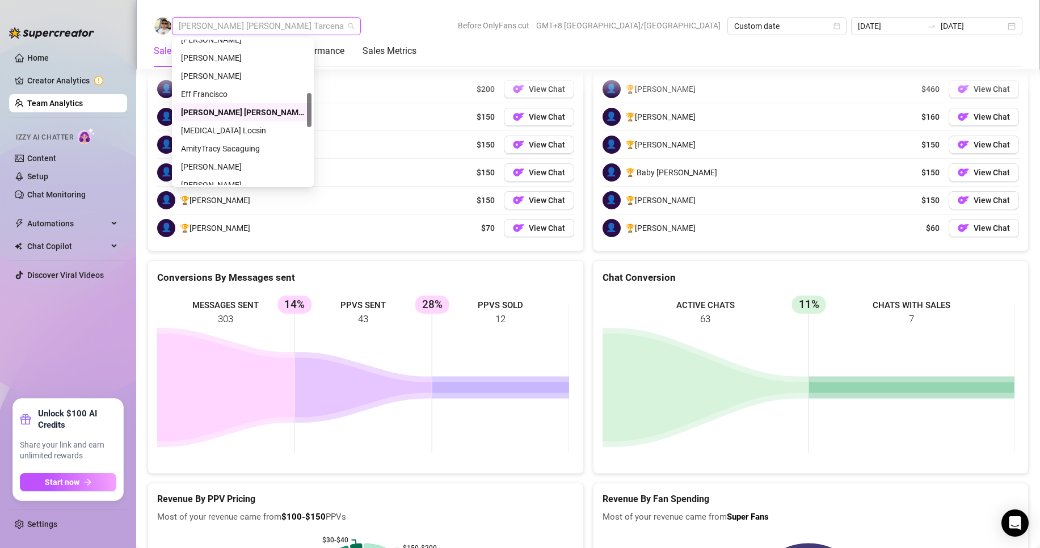
click at [237, 30] on span "[PERSON_NAME] [PERSON_NAME] Tarcena" at bounding box center [266, 26] width 175 height 17
click at [215, 132] on div "[MEDICAL_DATA] Locsin" at bounding box center [243, 130] width 124 height 12
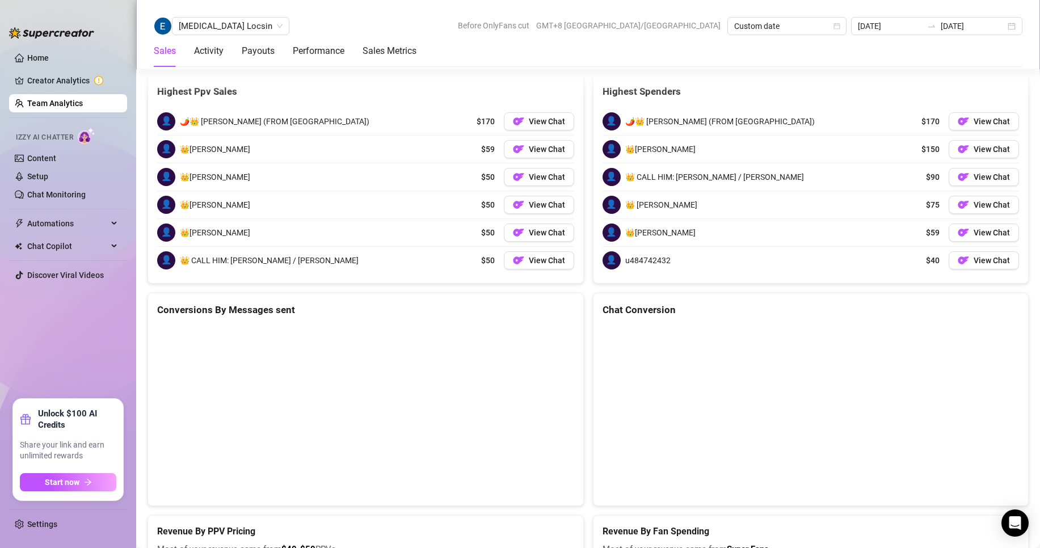
scroll to position [1512, 0]
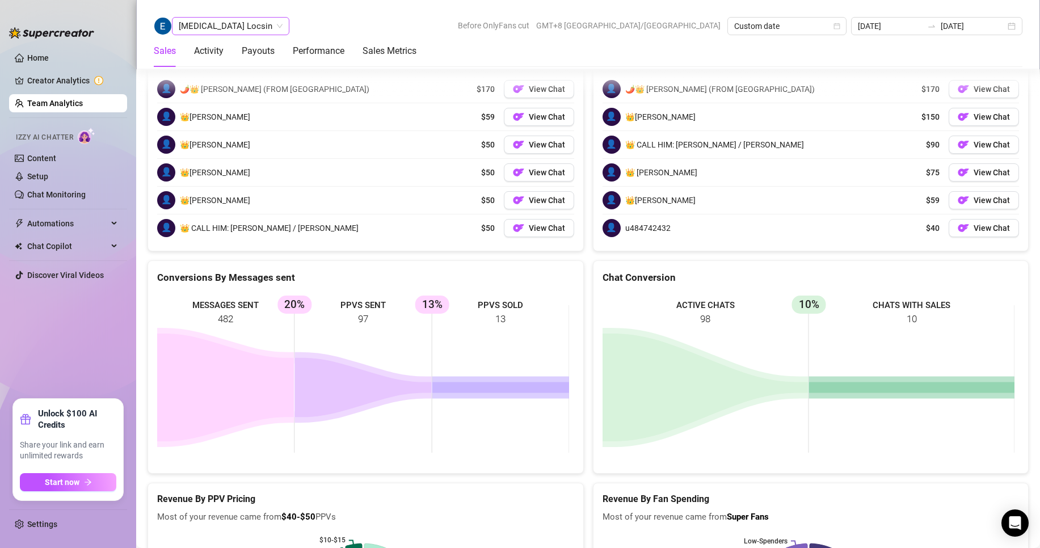
click at [218, 26] on span "[MEDICAL_DATA] Locsin" at bounding box center [231, 26] width 104 height 17
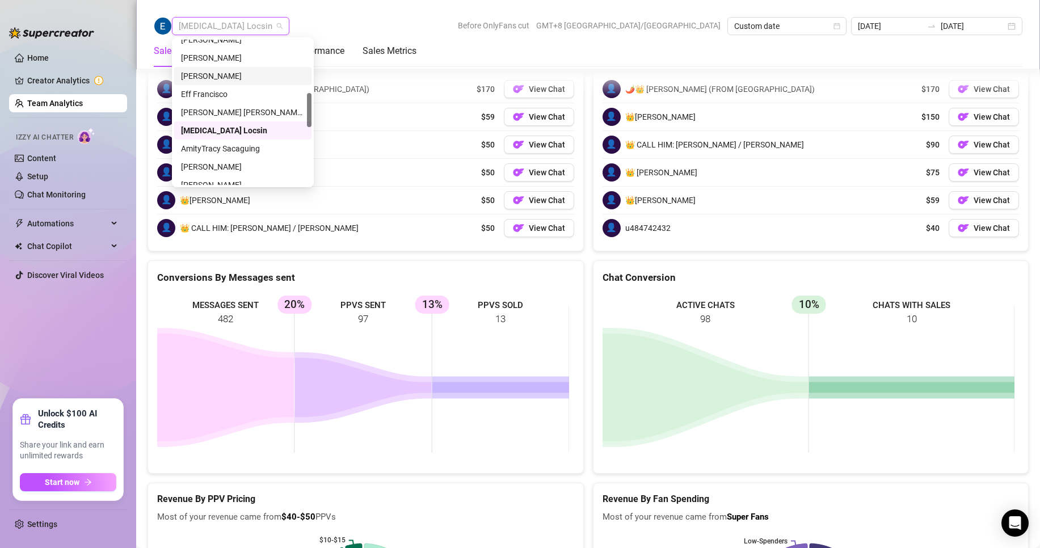
scroll to position [284, 0]
click at [212, 111] on div "[PERSON_NAME]" at bounding box center [243, 110] width 124 height 12
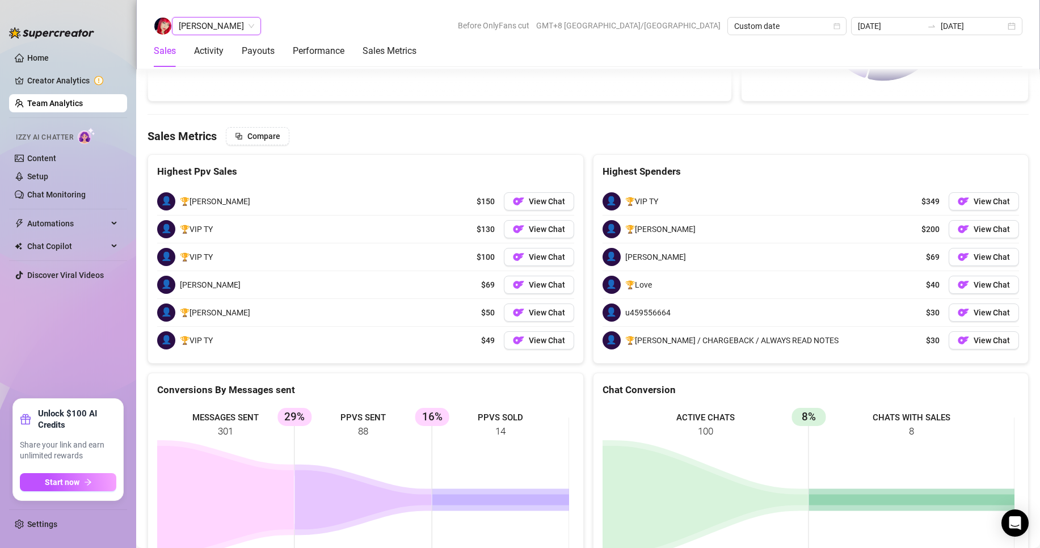
scroll to position [1874, 0]
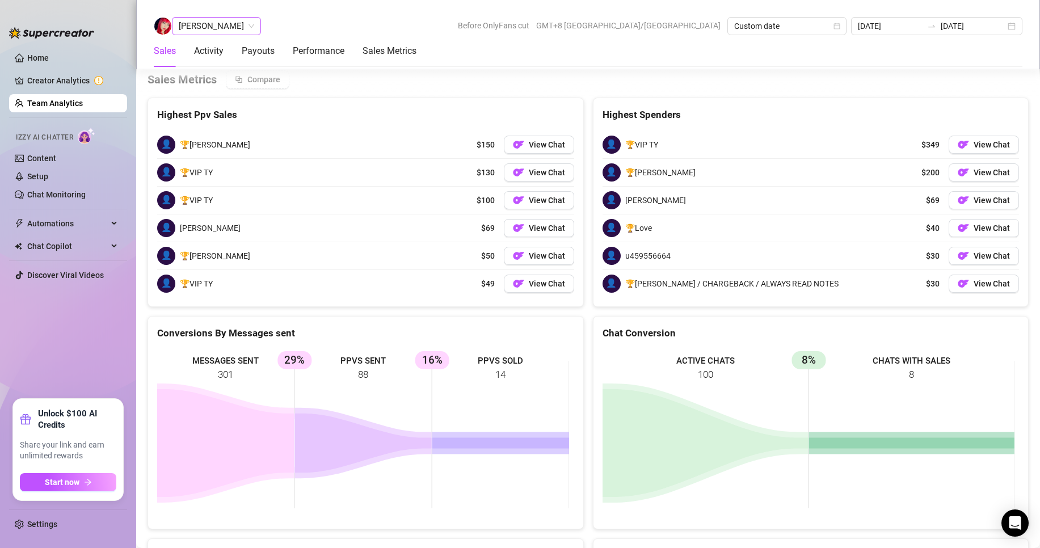
click at [234, 25] on span "[PERSON_NAME]" at bounding box center [216, 26] width 75 height 17
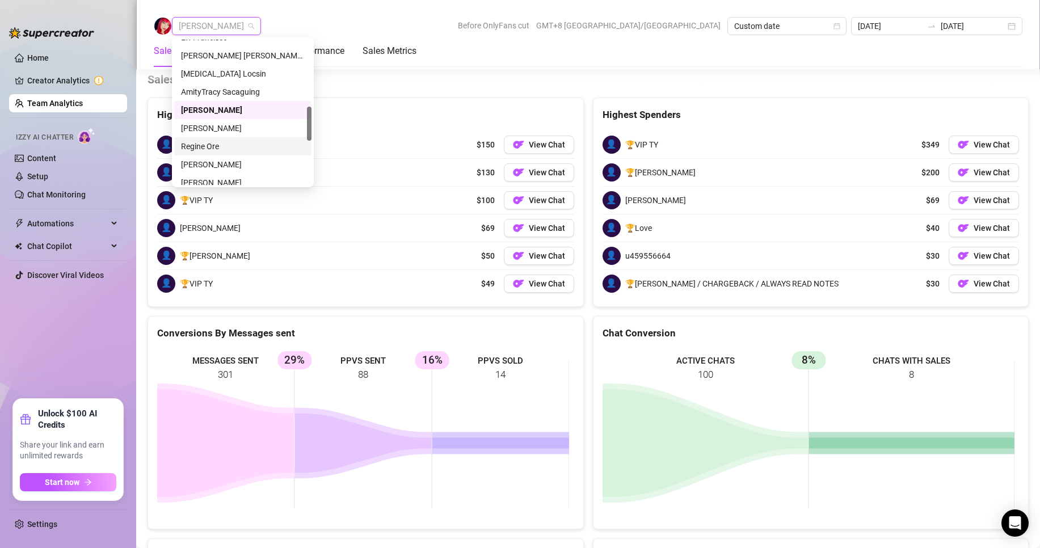
click at [201, 148] on div "Regine Ore" at bounding box center [243, 146] width 124 height 12
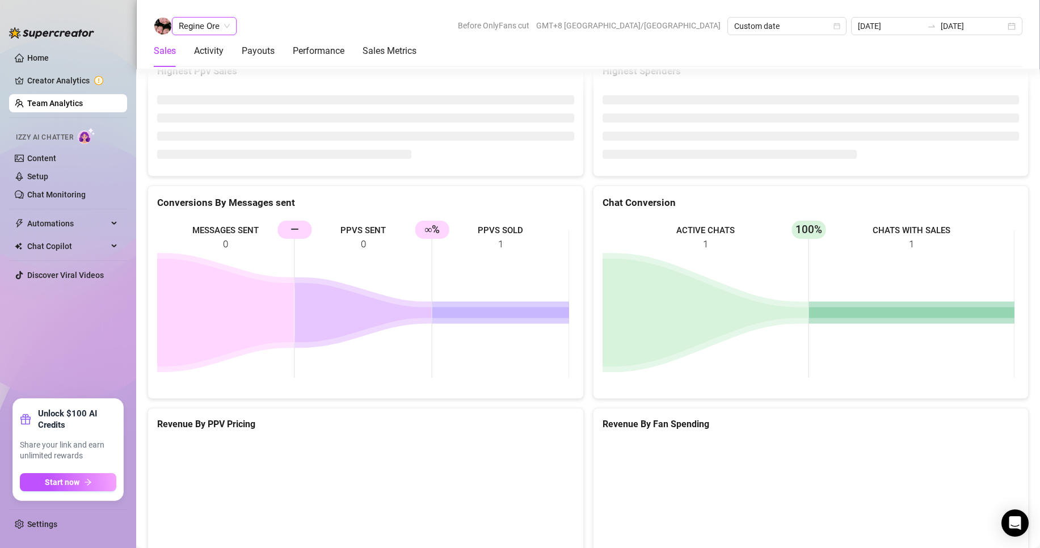
scroll to position [1744, 0]
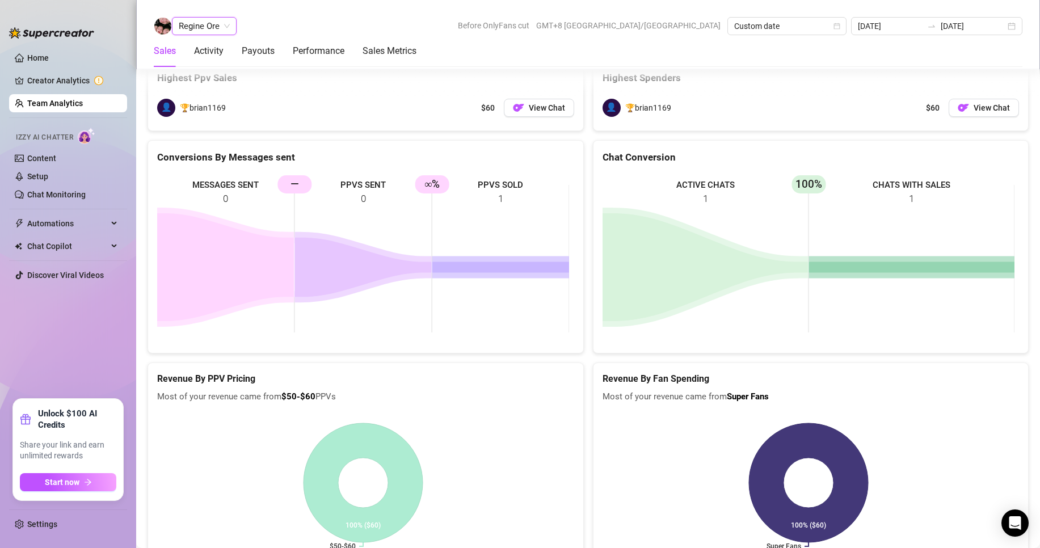
click at [212, 31] on span "Regine Ore" at bounding box center [204, 26] width 51 height 17
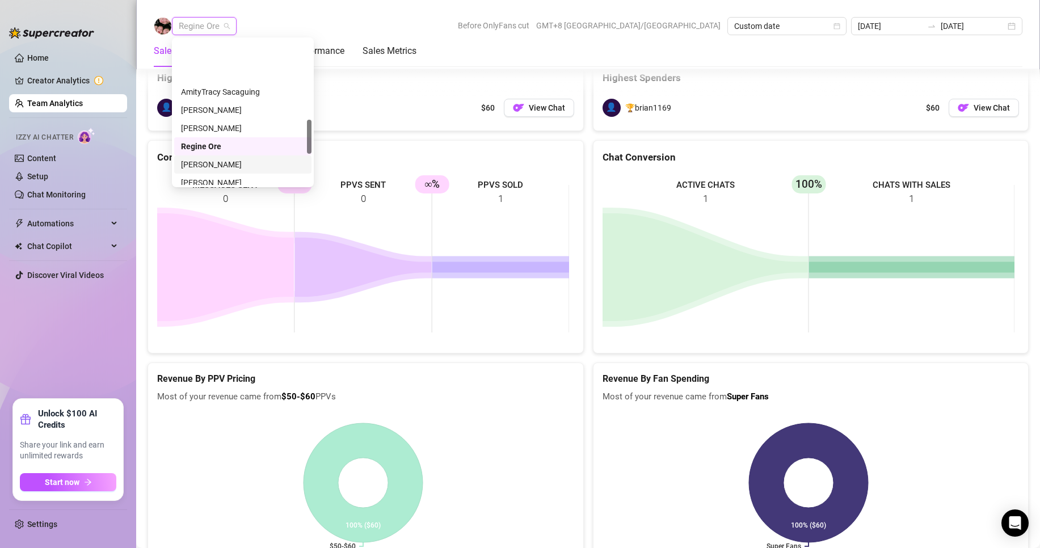
scroll to position [340, 0]
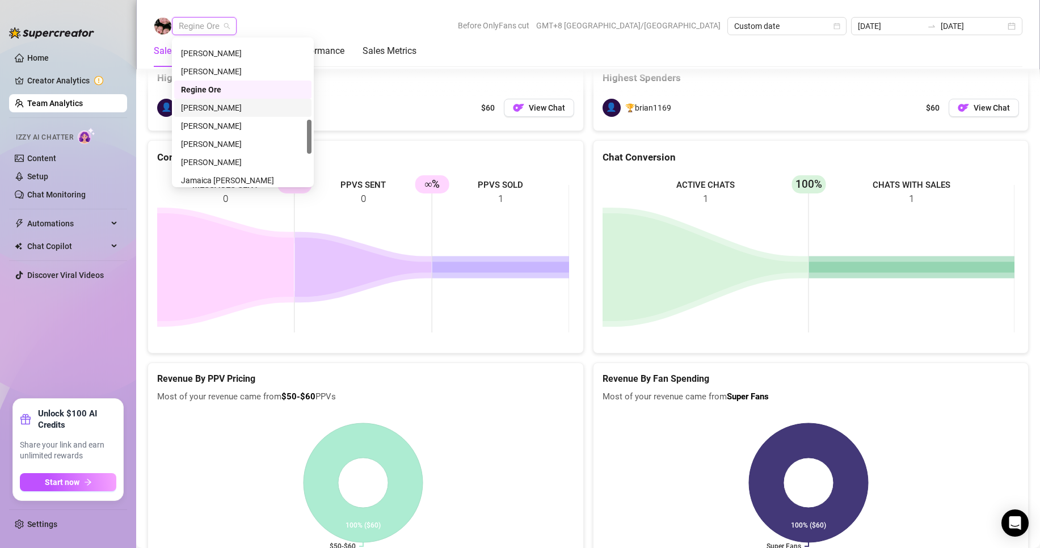
click at [217, 106] on div "[PERSON_NAME]" at bounding box center [243, 108] width 124 height 12
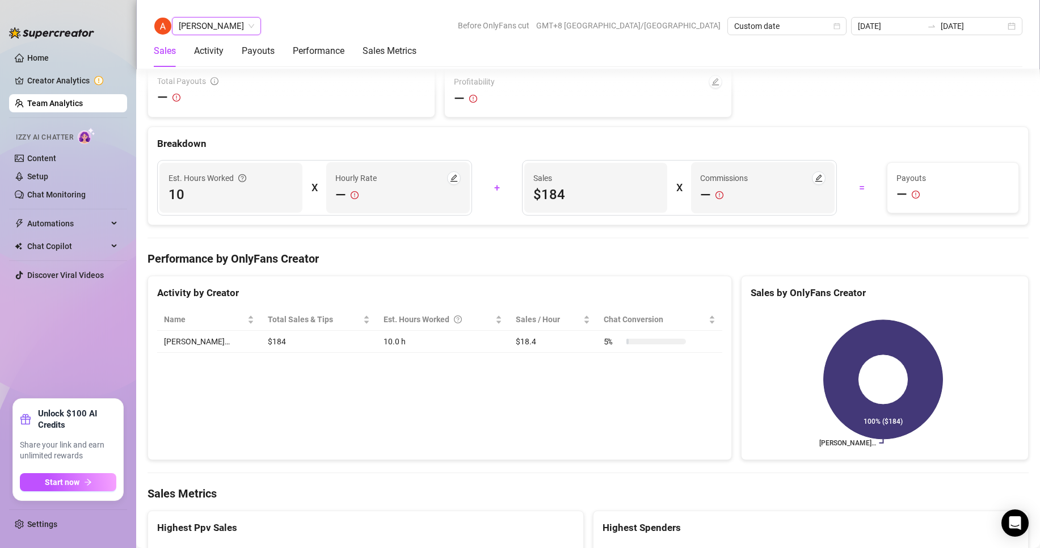
scroll to position [1751, 0]
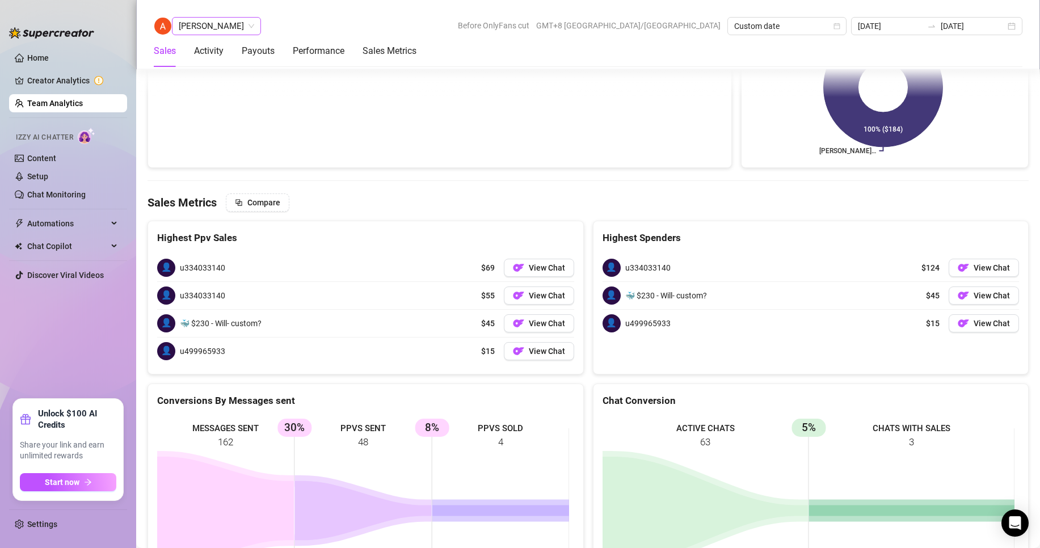
click at [209, 28] on span "[PERSON_NAME]" at bounding box center [216, 26] width 75 height 17
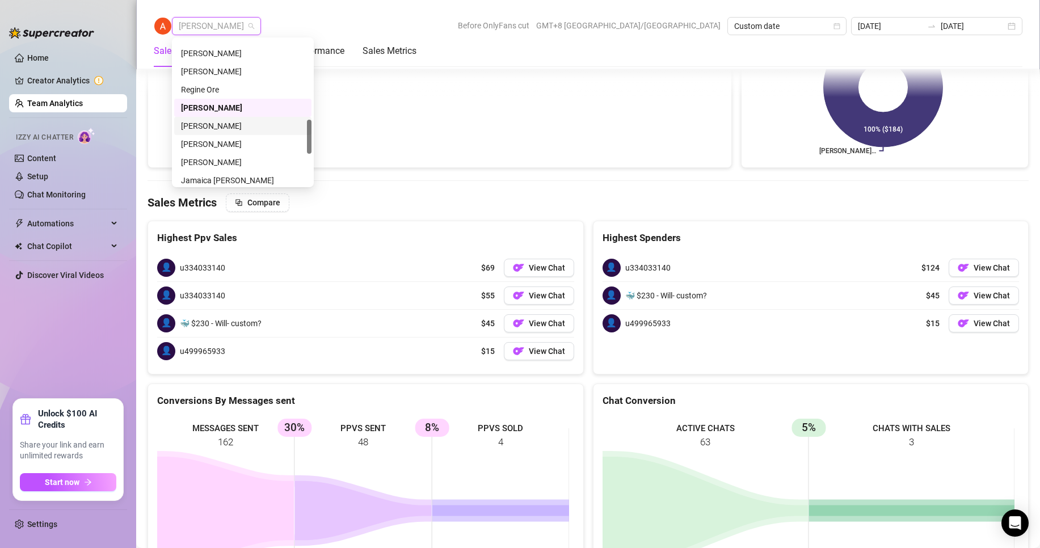
click at [210, 124] on div "[PERSON_NAME]" at bounding box center [243, 126] width 124 height 12
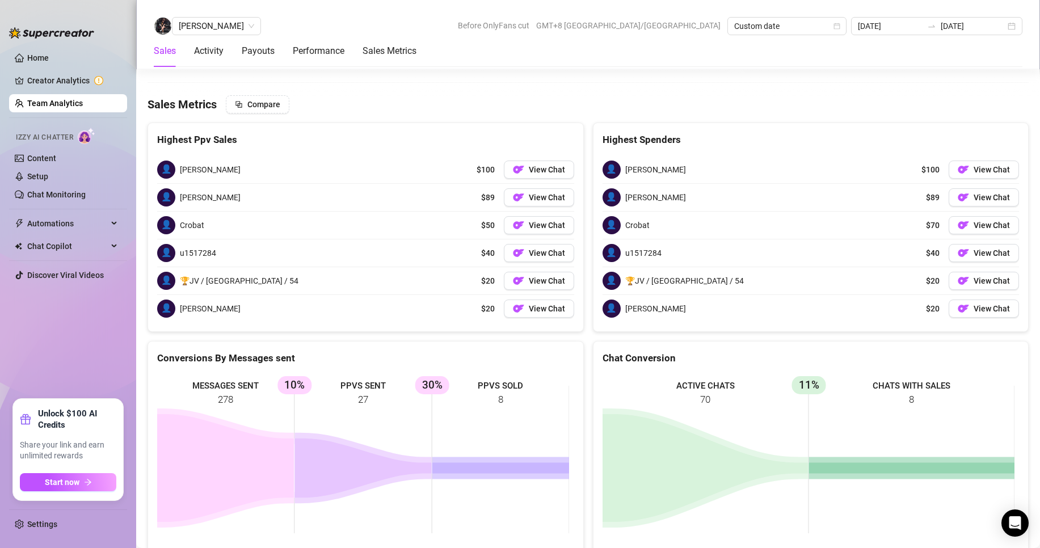
scroll to position [1829, 0]
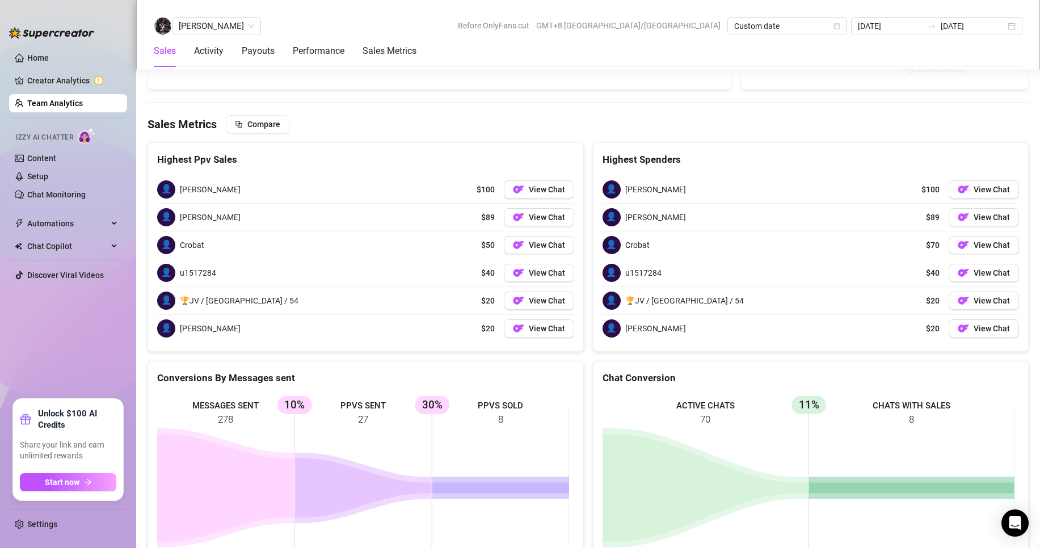
click at [54, 335] on ul "Home Creator Analytics Team Analytics Izzy AI Chatter Content Setup Chat Monito…" at bounding box center [68, 219] width 118 height 350
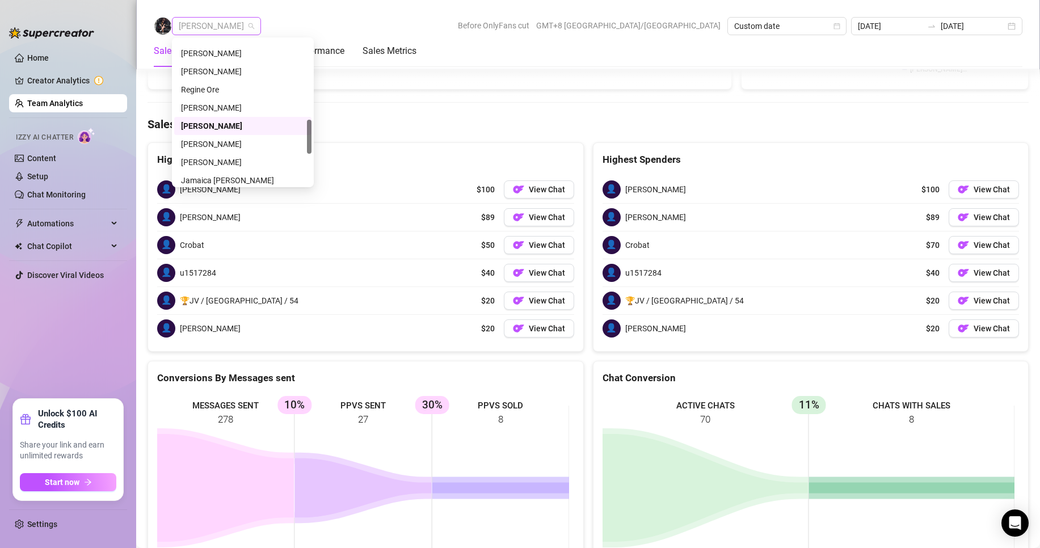
click at [224, 26] on span "[PERSON_NAME]" at bounding box center [216, 26] width 75 height 17
click at [203, 159] on div "[PERSON_NAME]" at bounding box center [243, 162] width 124 height 12
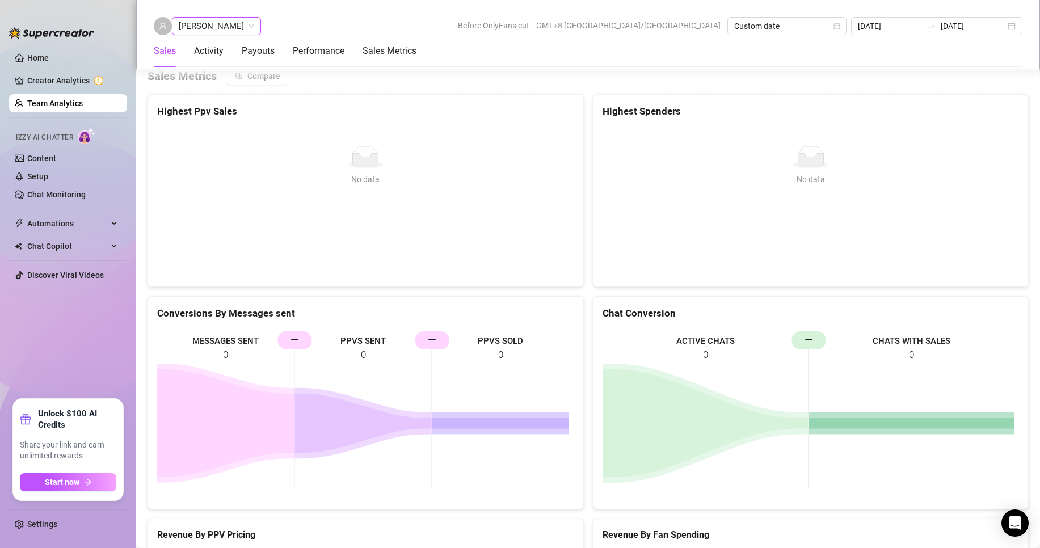
scroll to position [1520, 0]
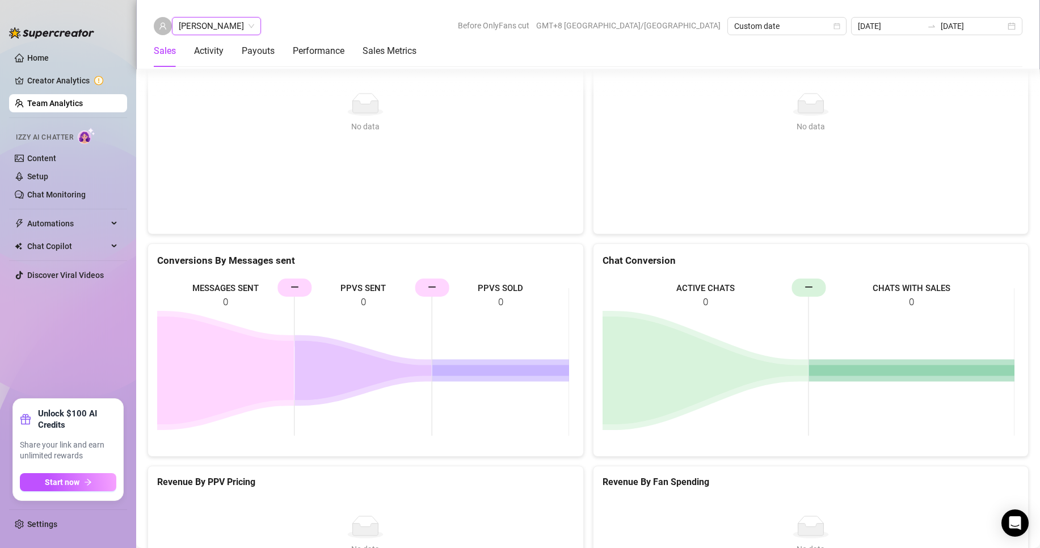
click at [245, 28] on span "[PERSON_NAME]" at bounding box center [216, 26] width 75 height 17
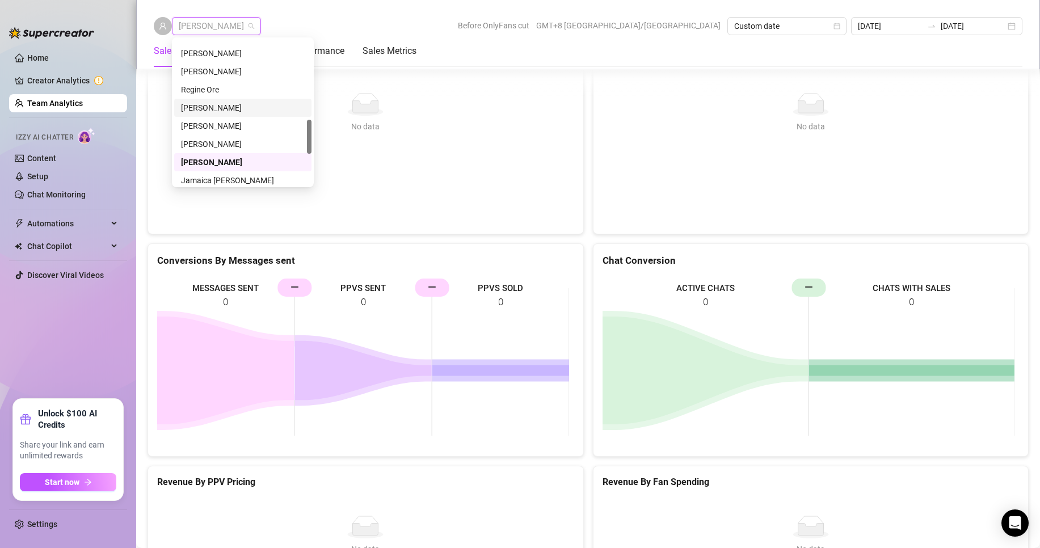
scroll to position [397, 0]
click at [219, 121] on div "Jamaica [PERSON_NAME]" at bounding box center [243, 123] width 124 height 12
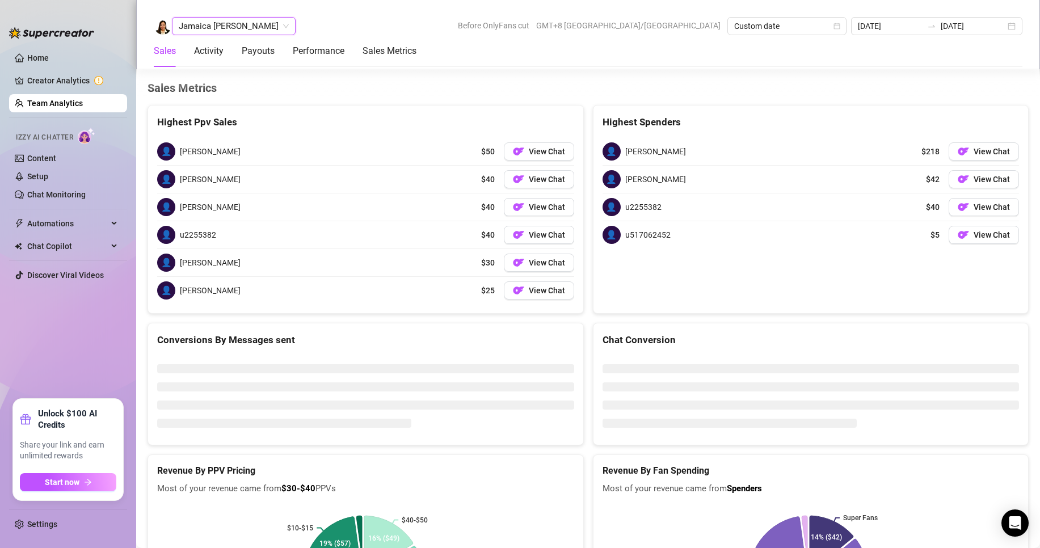
scroll to position [1513, 0]
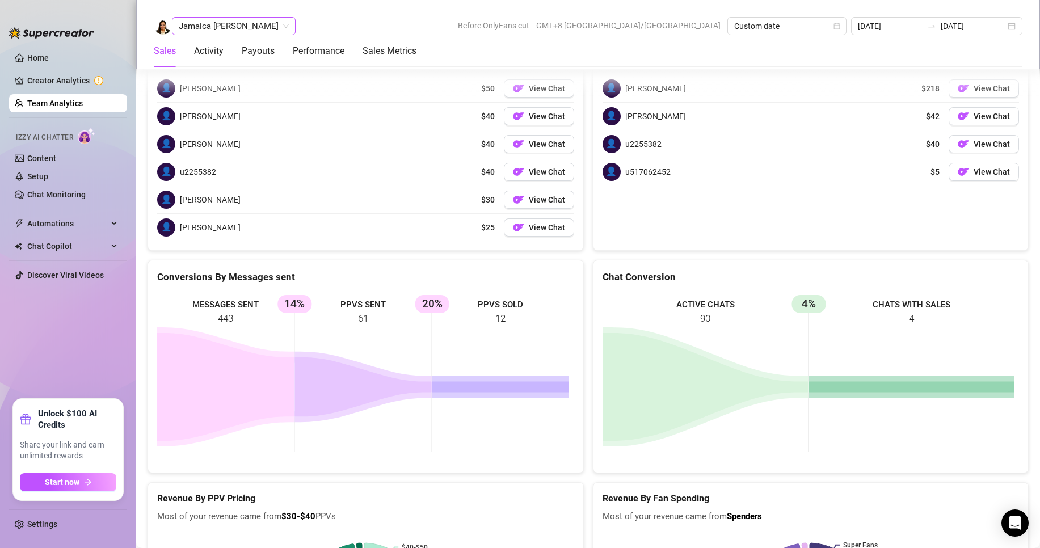
click at [229, 30] on span "Jamaica [PERSON_NAME]" at bounding box center [234, 26] width 110 height 17
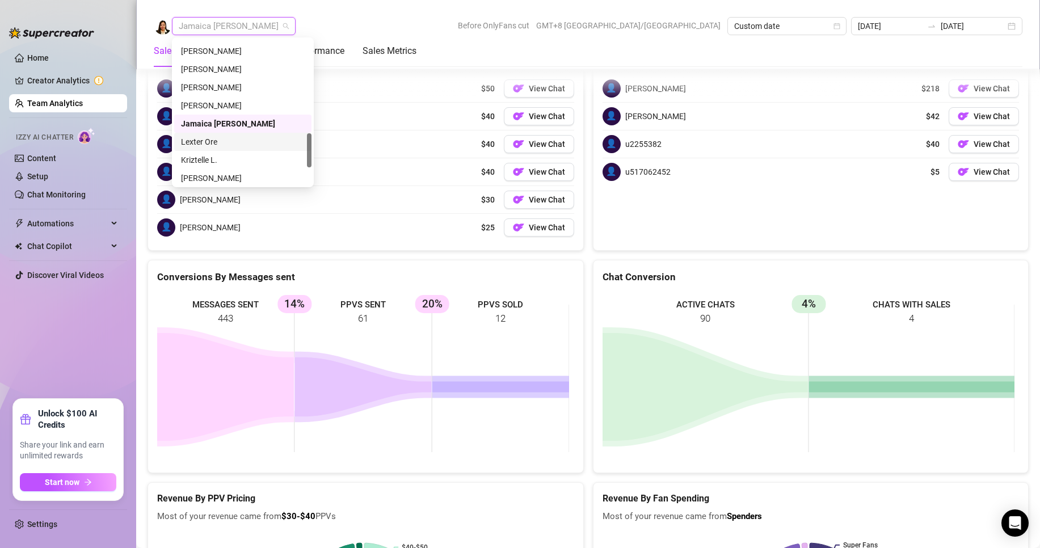
click at [218, 141] on div "Lexter Ore" at bounding box center [243, 142] width 124 height 12
click at [214, 134] on div "👤 [PERSON_NAME] $40 View Chat" at bounding box center [365, 144] width 417 height 27
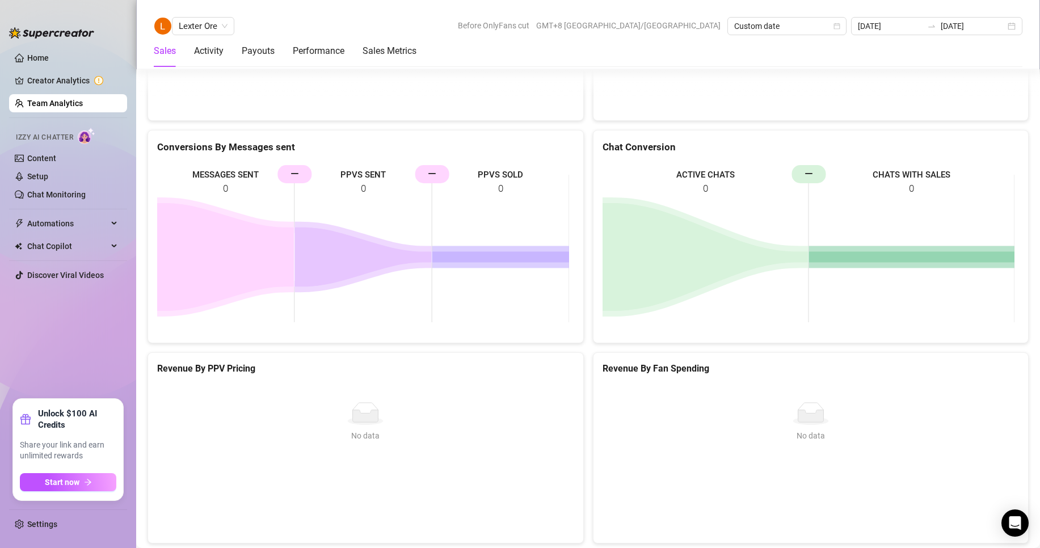
scroll to position [1801, 0]
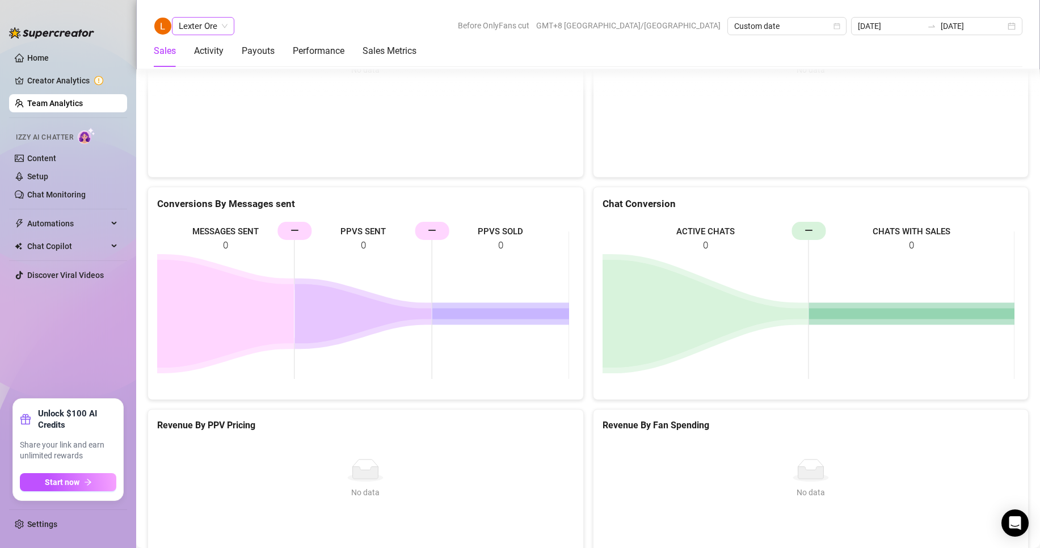
click at [212, 33] on span "Lexter Ore" at bounding box center [203, 26] width 49 height 17
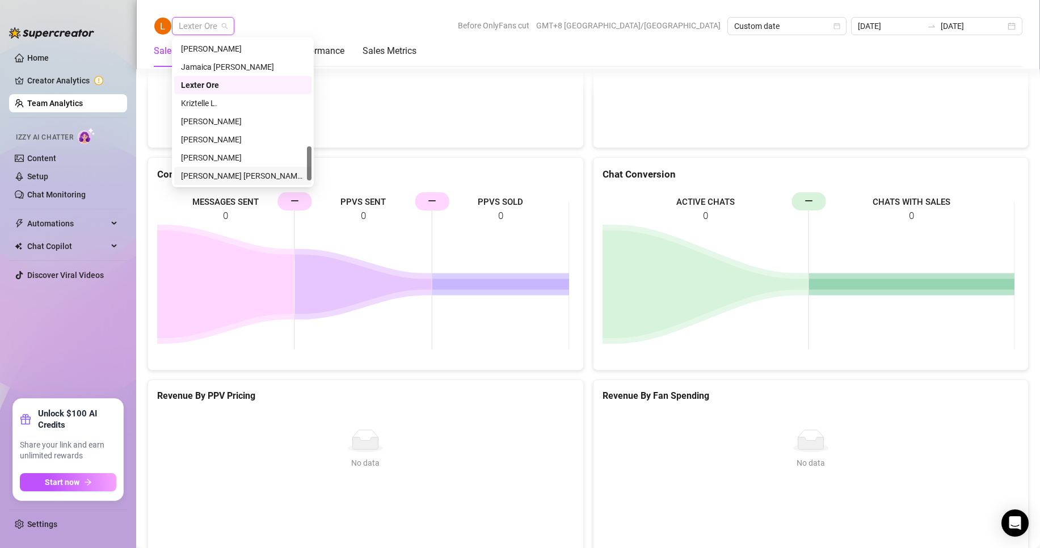
scroll to position [1660, 0]
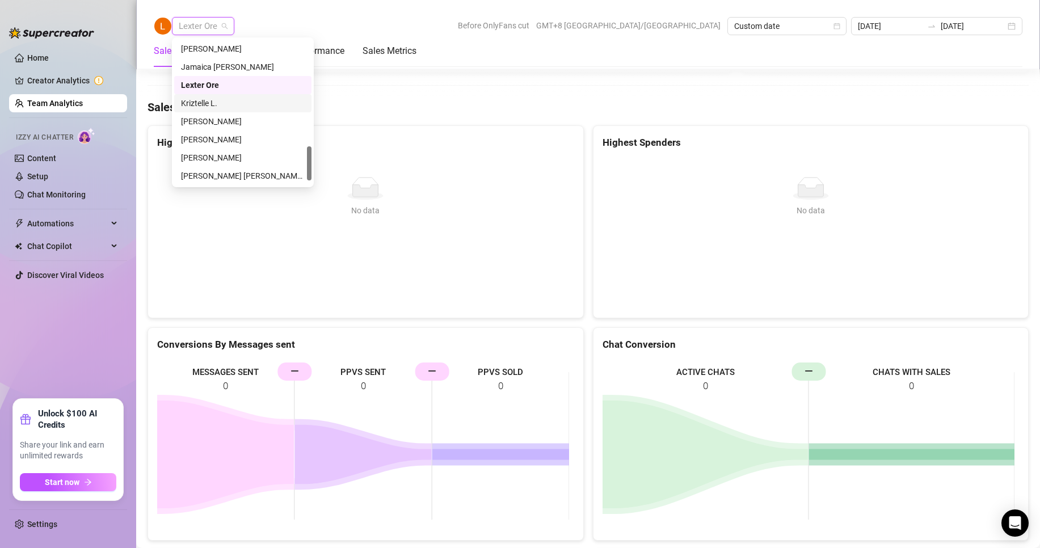
click at [202, 103] on div "Kriztelle L." at bounding box center [243, 103] width 124 height 12
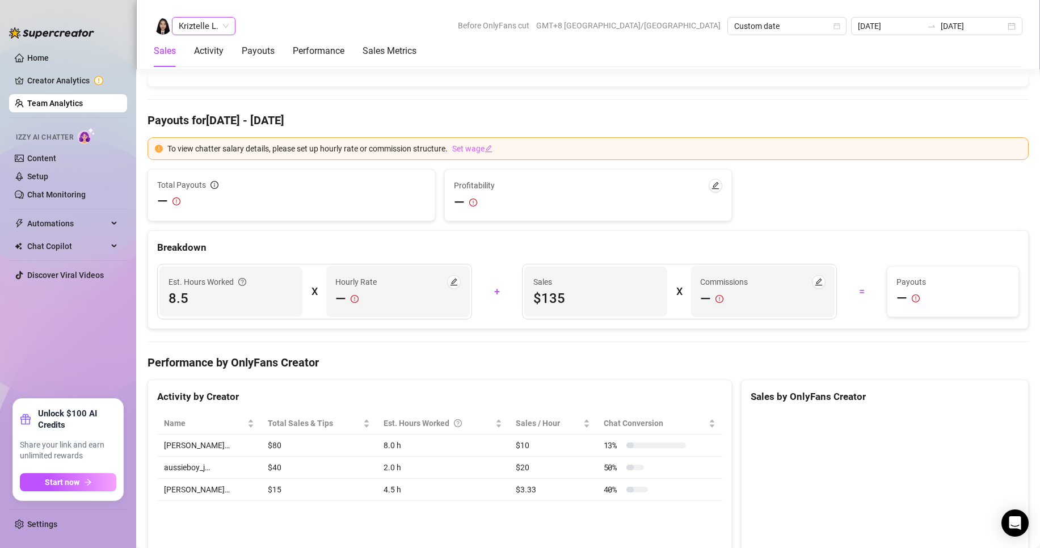
scroll to position [1797, 0]
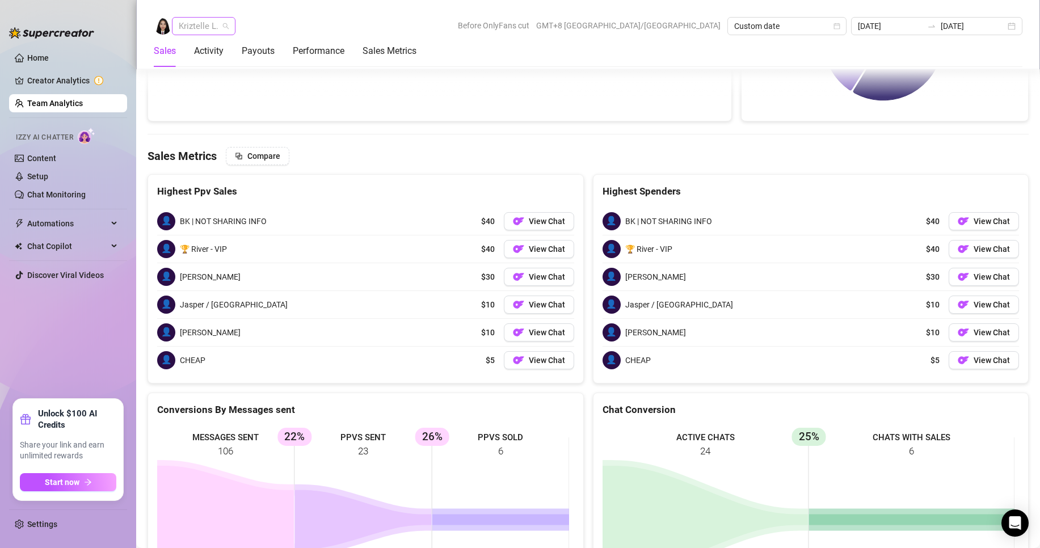
click at [215, 26] on span "Kriztelle L." at bounding box center [204, 26] width 50 height 17
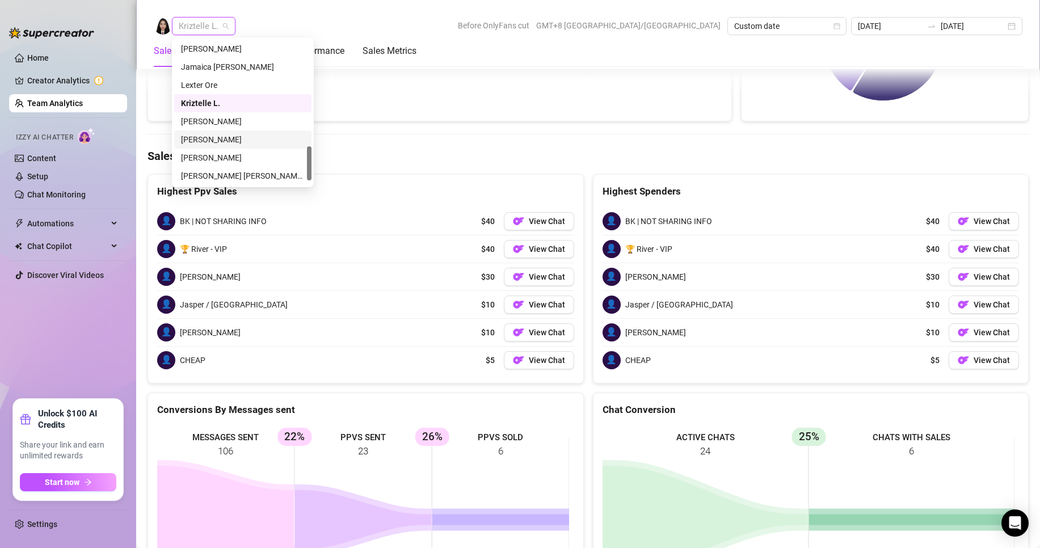
click at [212, 133] on div "[PERSON_NAME]" at bounding box center [243, 139] width 124 height 12
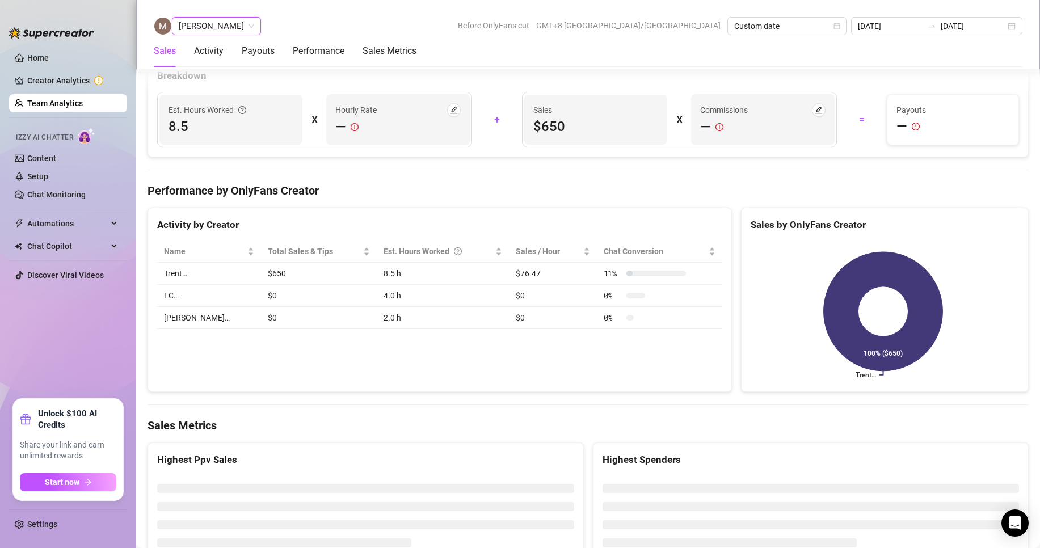
scroll to position [1668, 0]
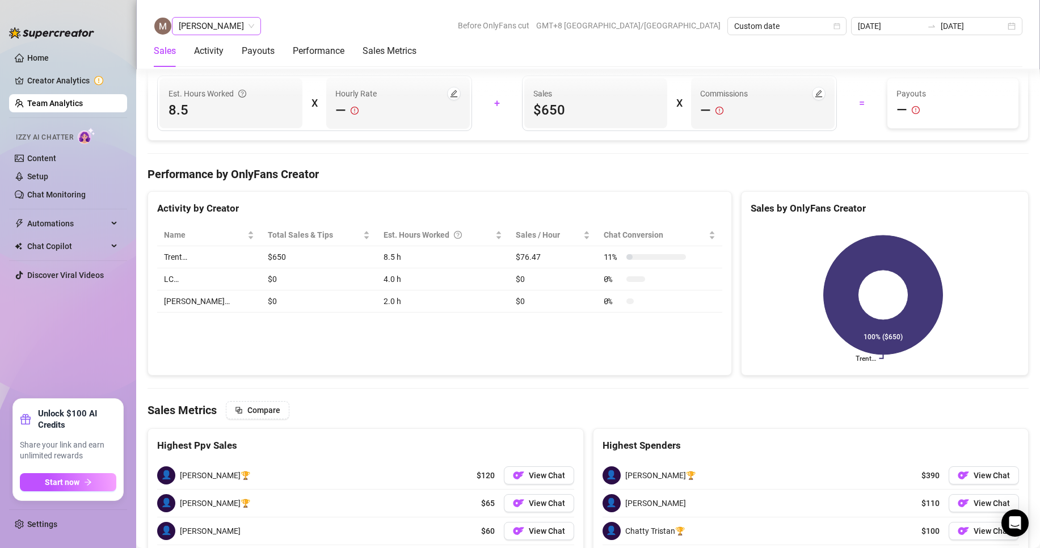
click at [243, 26] on span "[PERSON_NAME]" at bounding box center [216, 26] width 75 height 17
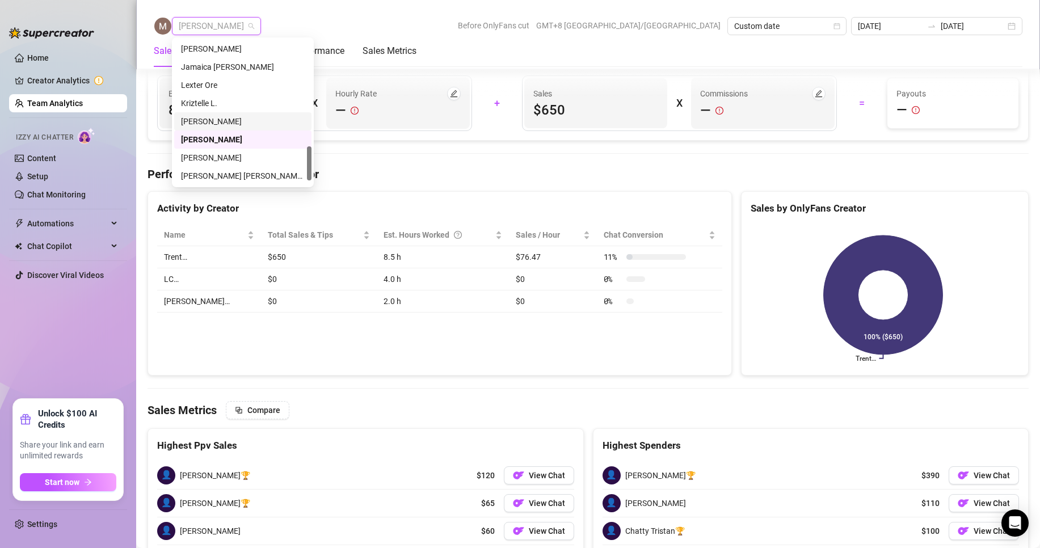
scroll to position [472, 0]
click at [197, 141] on div "[PERSON_NAME]" at bounding box center [243, 139] width 124 height 12
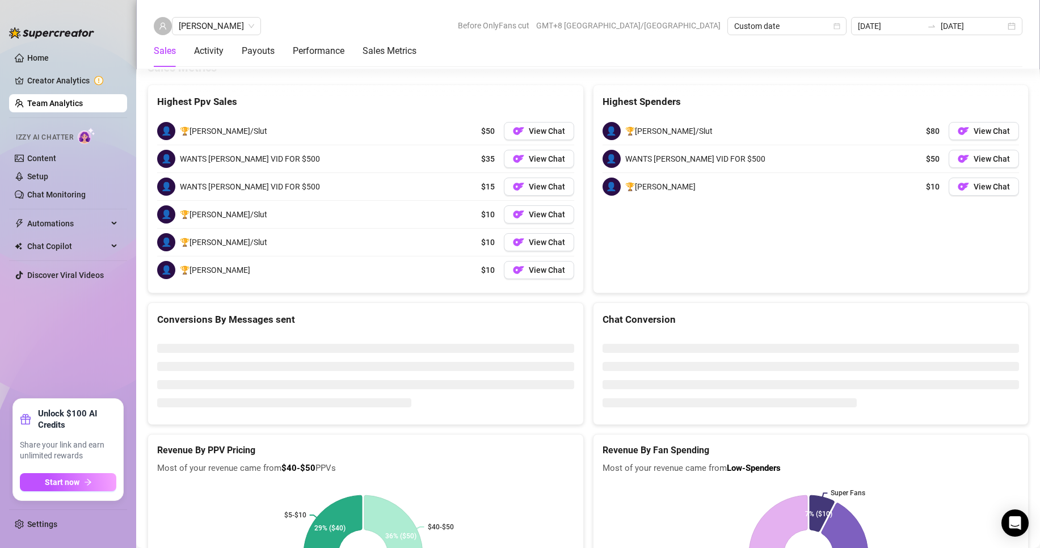
scroll to position [1888, 0]
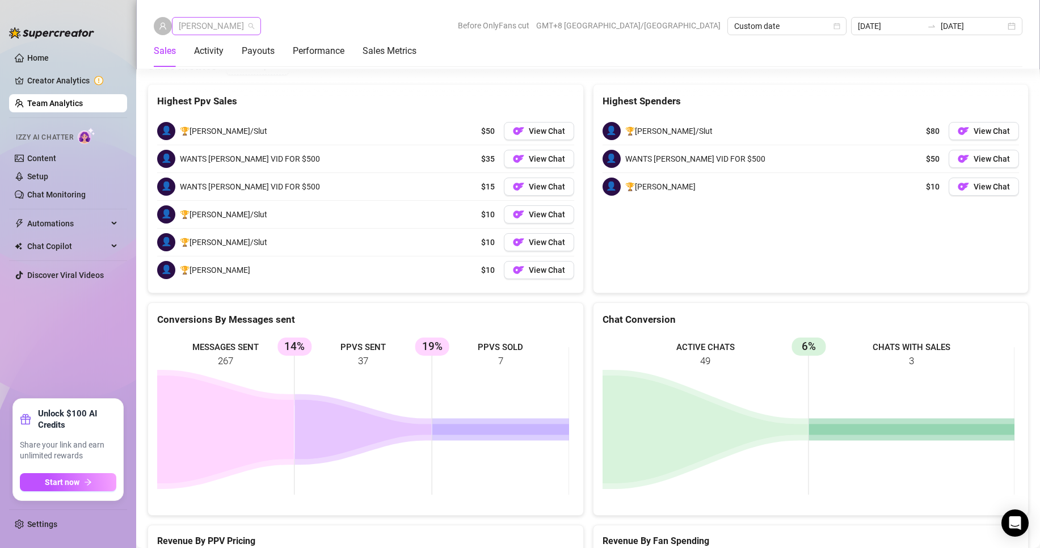
click at [207, 31] on span "[PERSON_NAME]" at bounding box center [216, 26] width 75 height 17
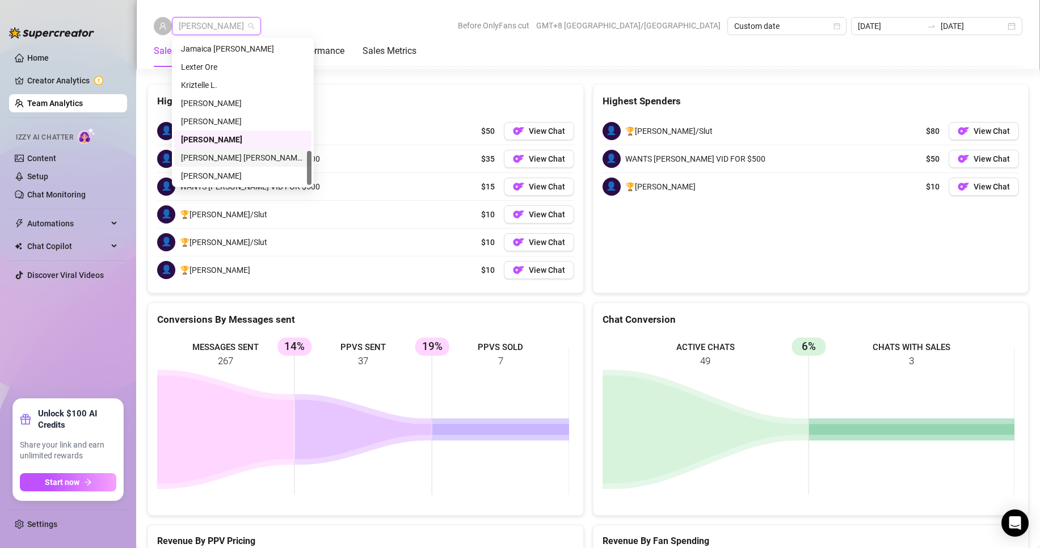
click at [219, 158] on div "[PERSON_NAME] [PERSON_NAME] Tayre" at bounding box center [243, 158] width 124 height 12
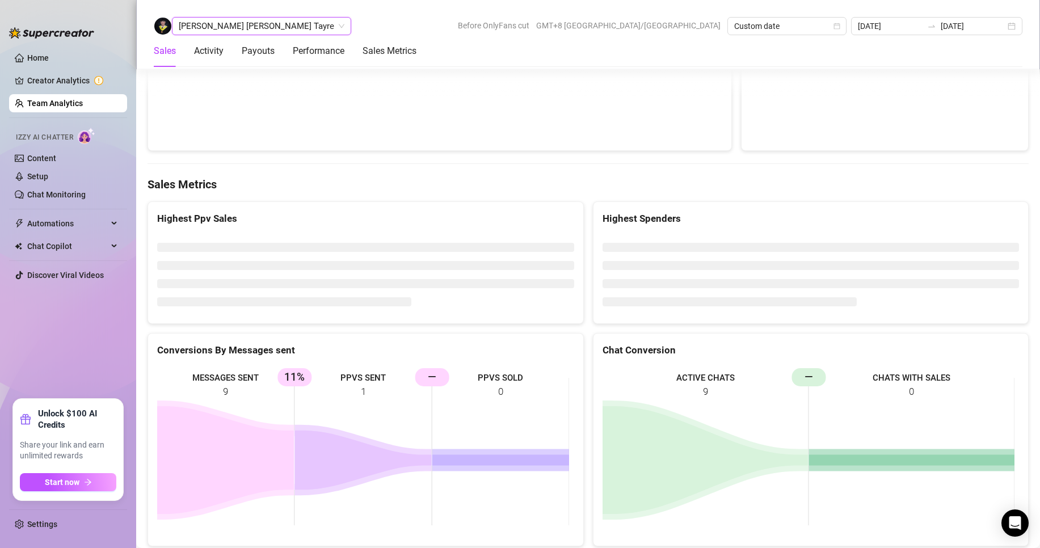
scroll to position [1813, 0]
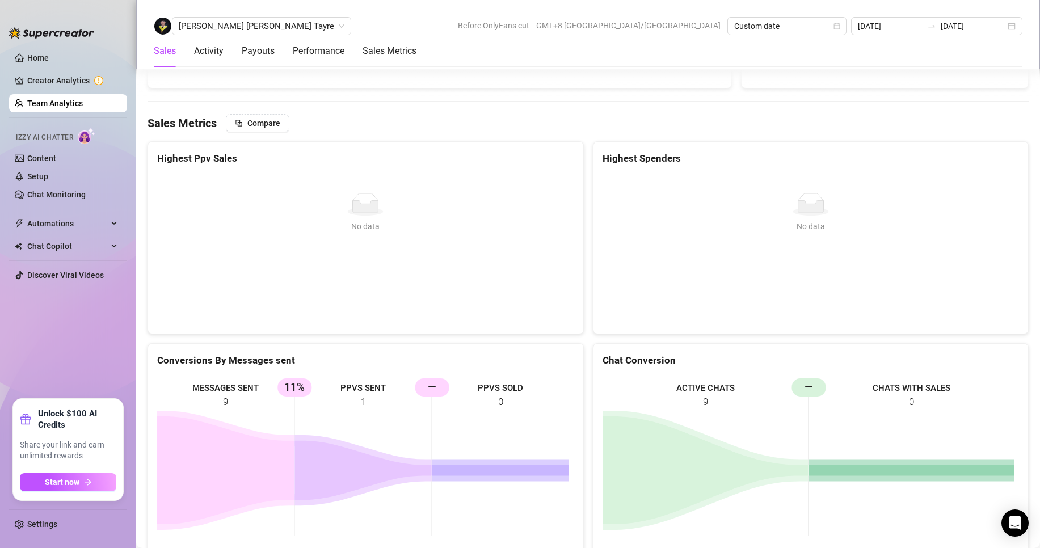
click at [69, 99] on link "Team Analytics" at bounding box center [55, 103] width 56 height 9
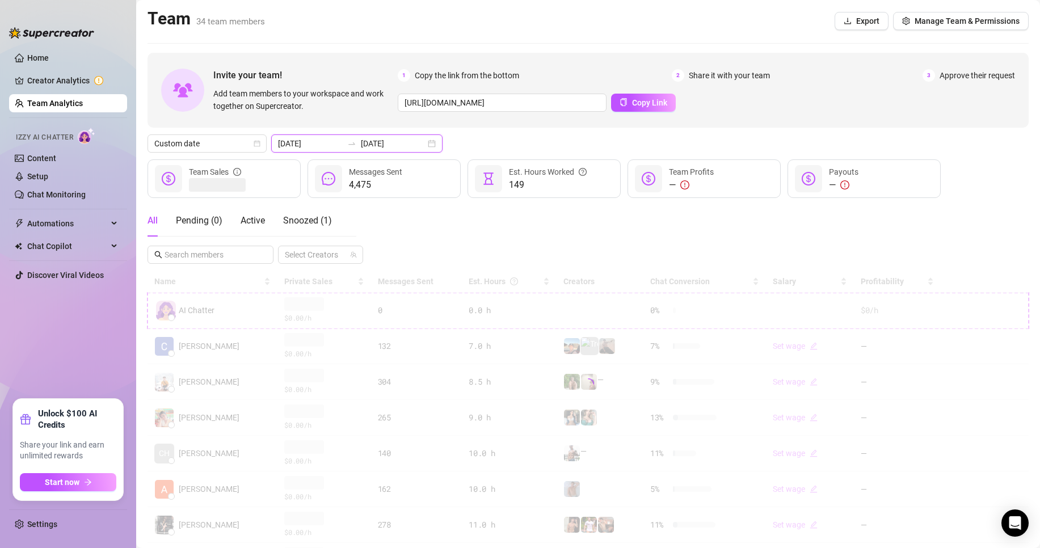
click at [305, 141] on input "[DATE]" at bounding box center [310, 143] width 65 height 12
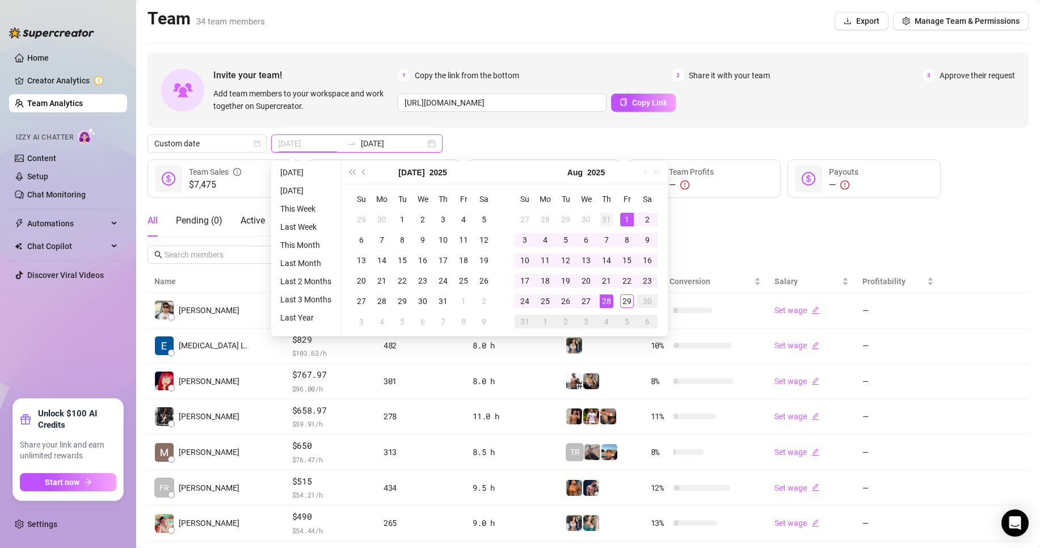
type input "[DATE]"
click at [605, 218] on div "31" at bounding box center [607, 220] width 14 height 14
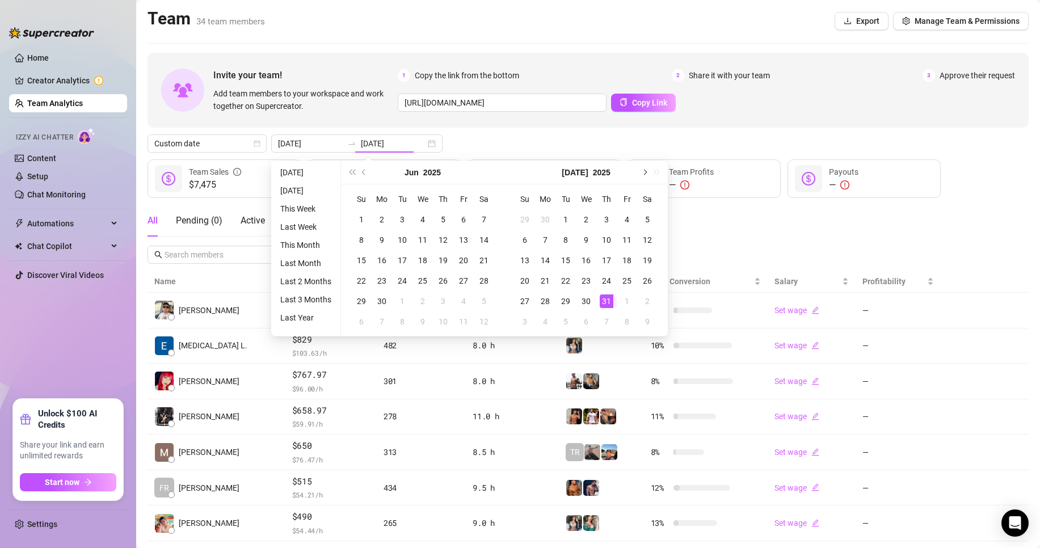
click at [643, 175] on button "Next month (PageDown)" at bounding box center [644, 172] width 12 height 23
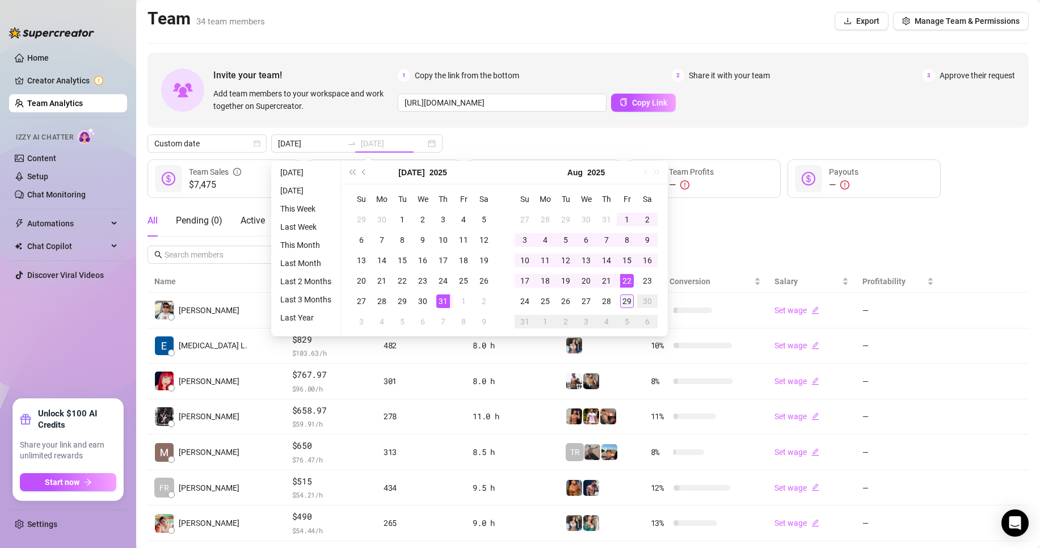
type input "[DATE]"
click at [627, 297] on div "29" at bounding box center [627, 302] width 14 height 14
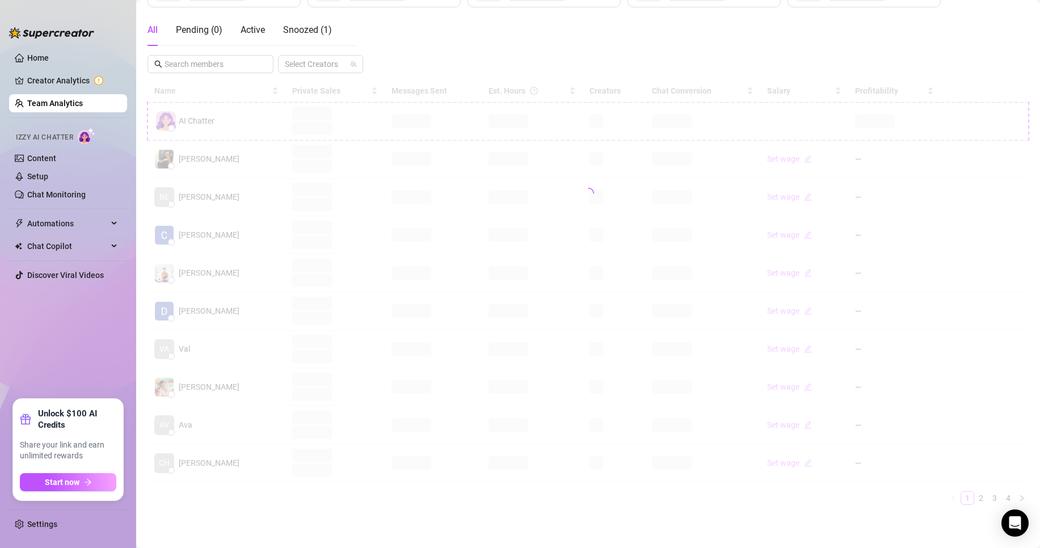
scroll to position [188, 0]
